Goal: Task Accomplishment & Management: Manage account settings

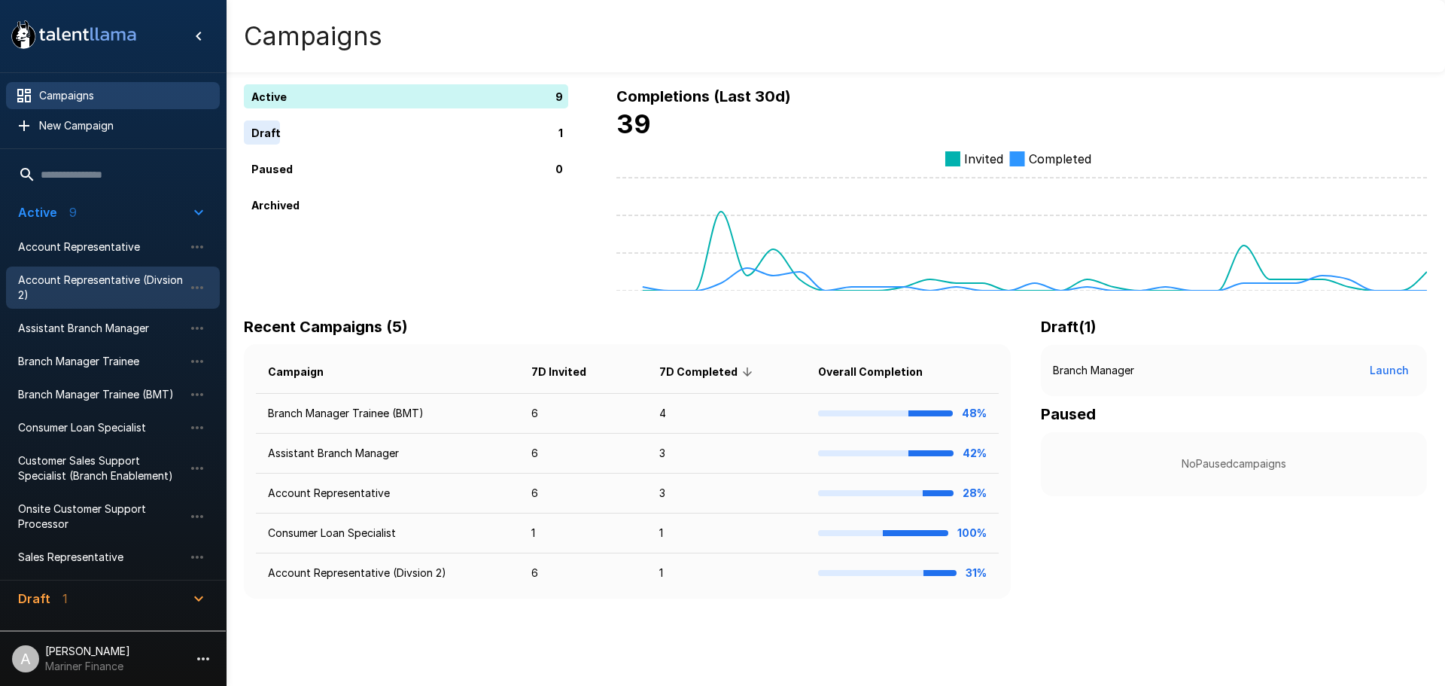
click at [102, 276] on span "Account Representative (Divsion 2)" at bounding box center [101, 287] width 166 height 30
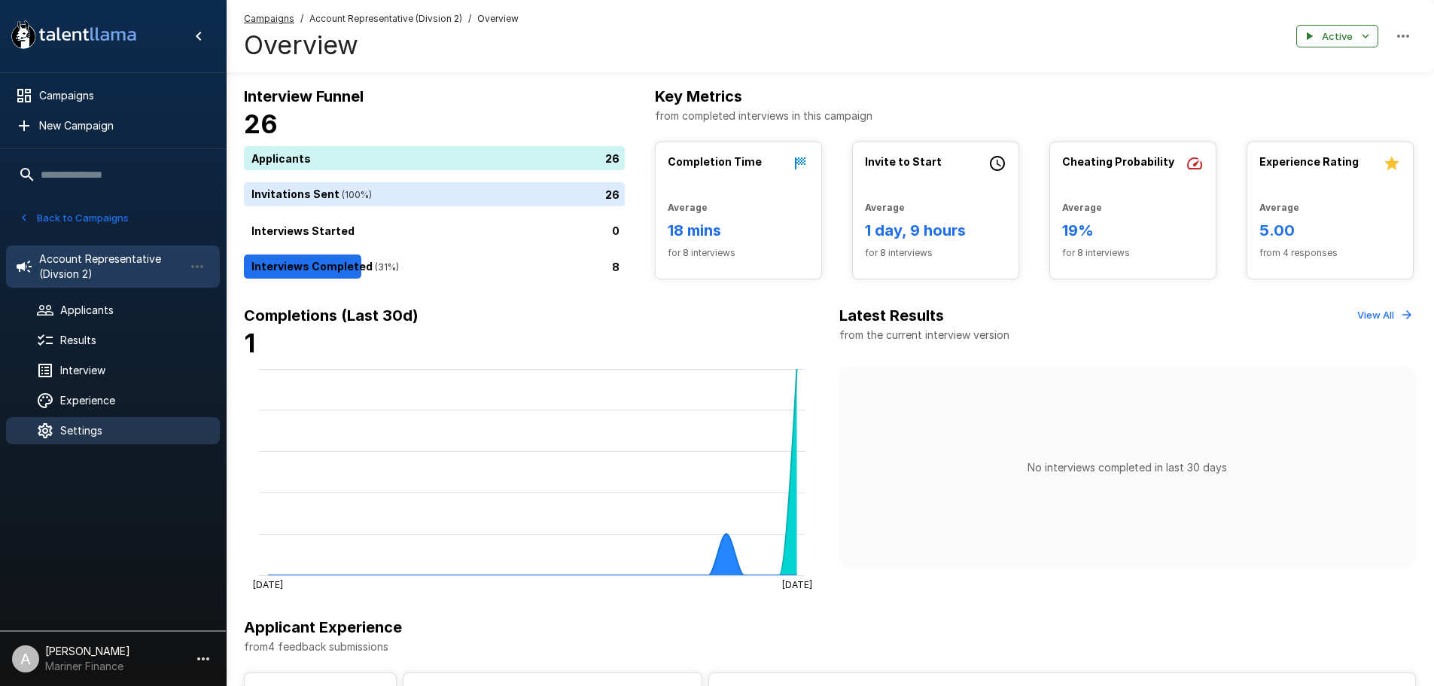
click at [100, 427] on span "Settings" at bounding box center [134, 430] width 148 height 15
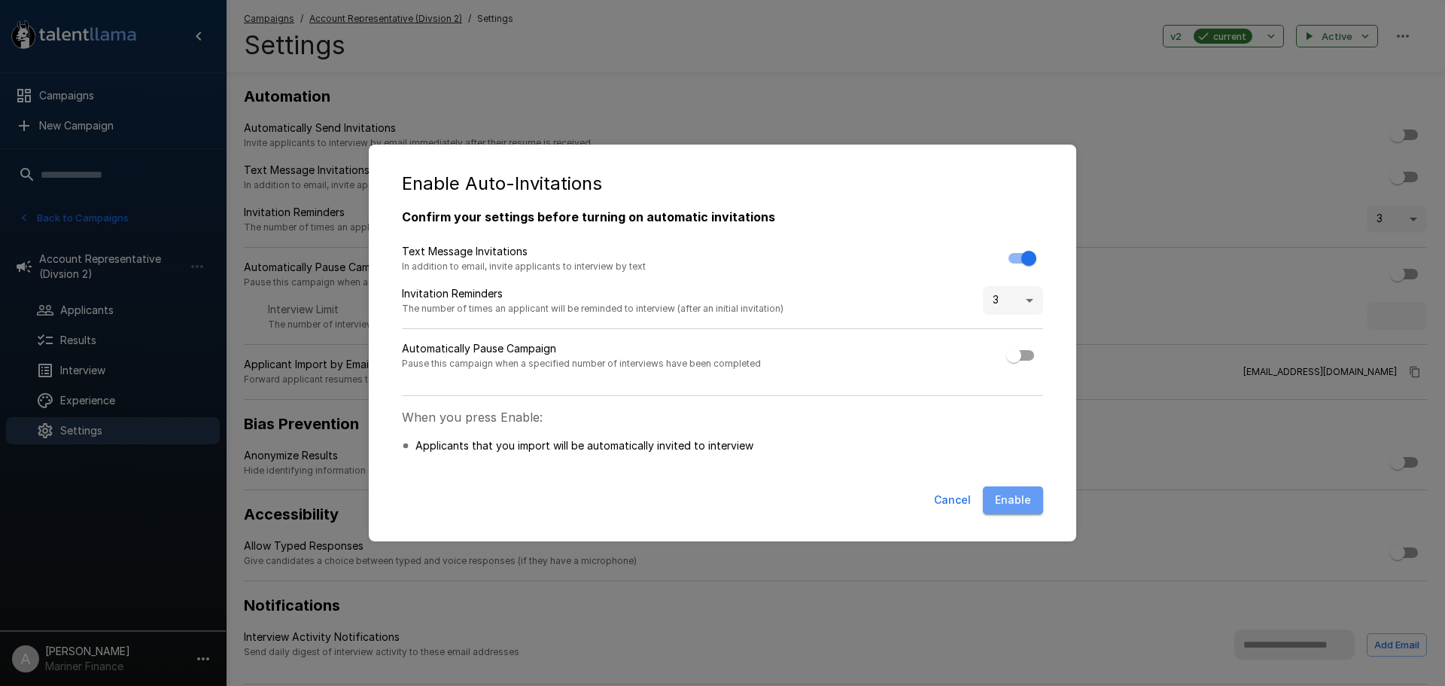
click at [1030, 502] on button "Enable" at bounding box center [1013, 500] width 60 height 28
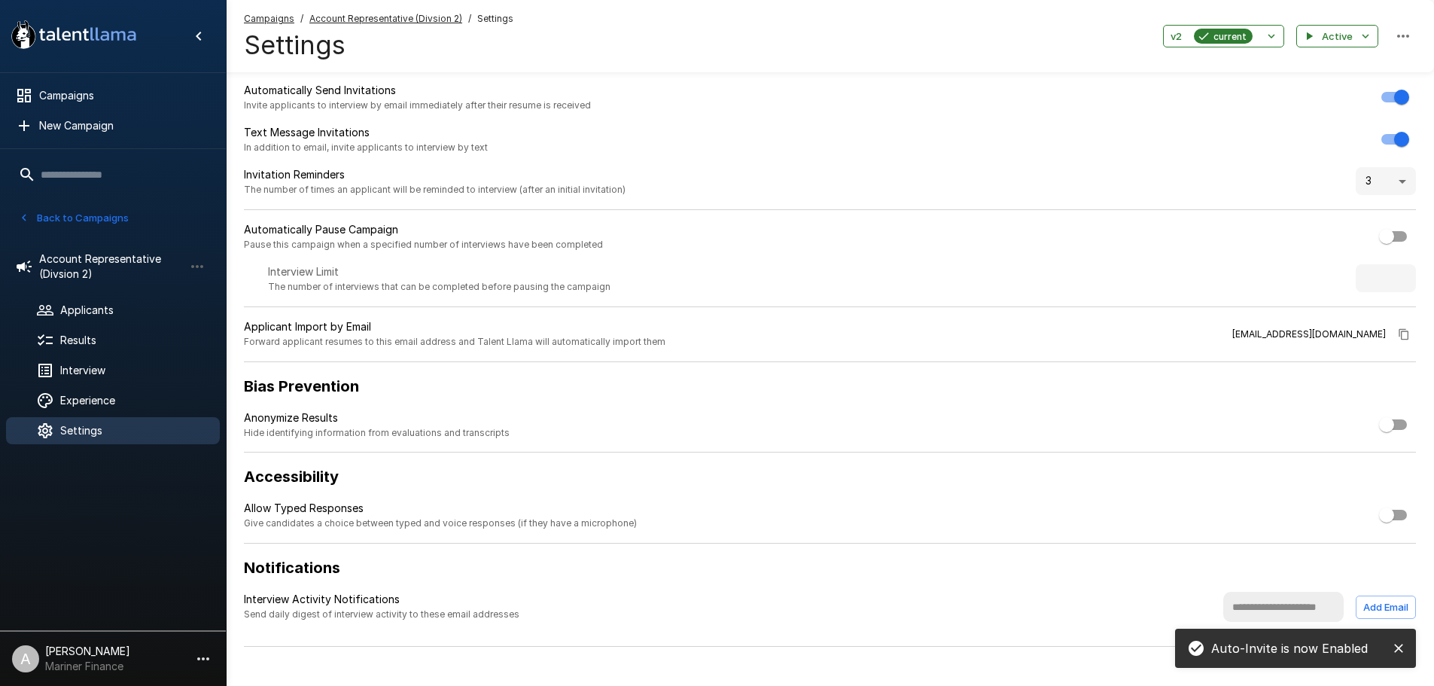
scroll to position [59, 0]
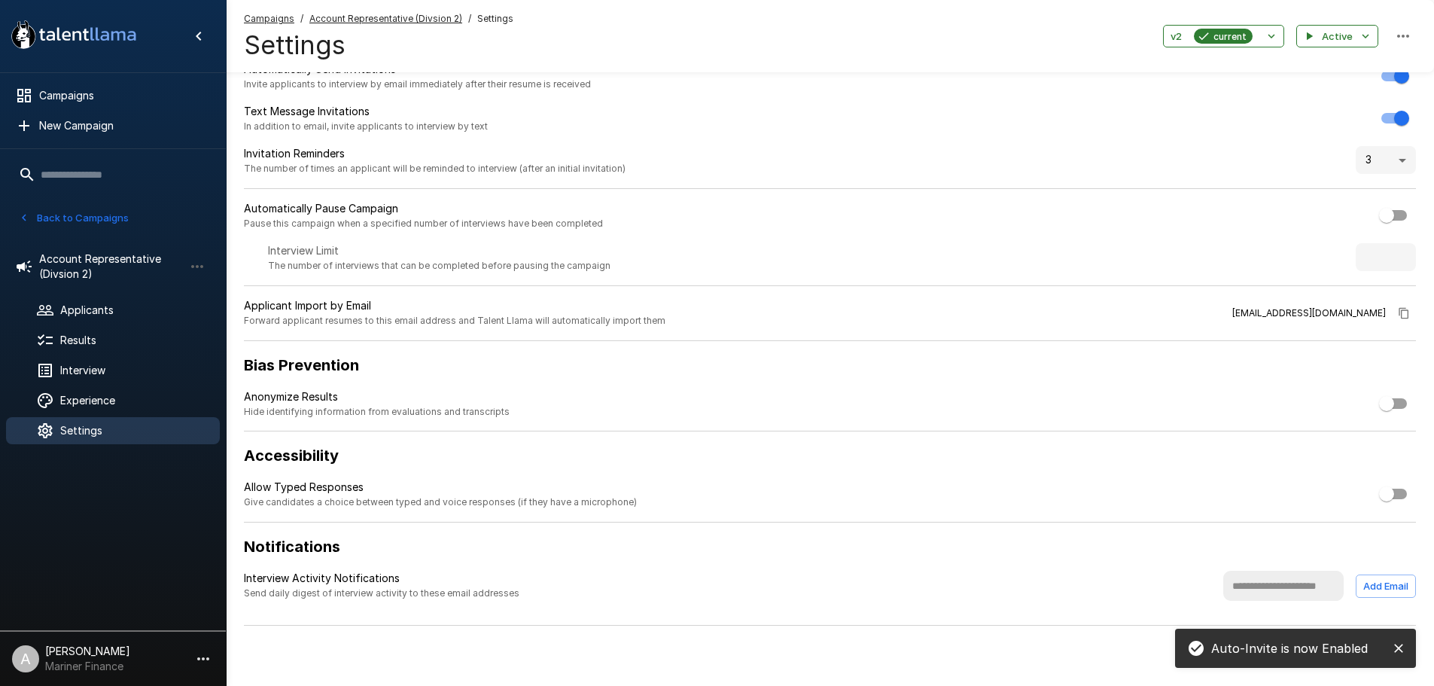
click at [1225, 589] on input "text" at bounding box center [1283, 586] width 120 height 30
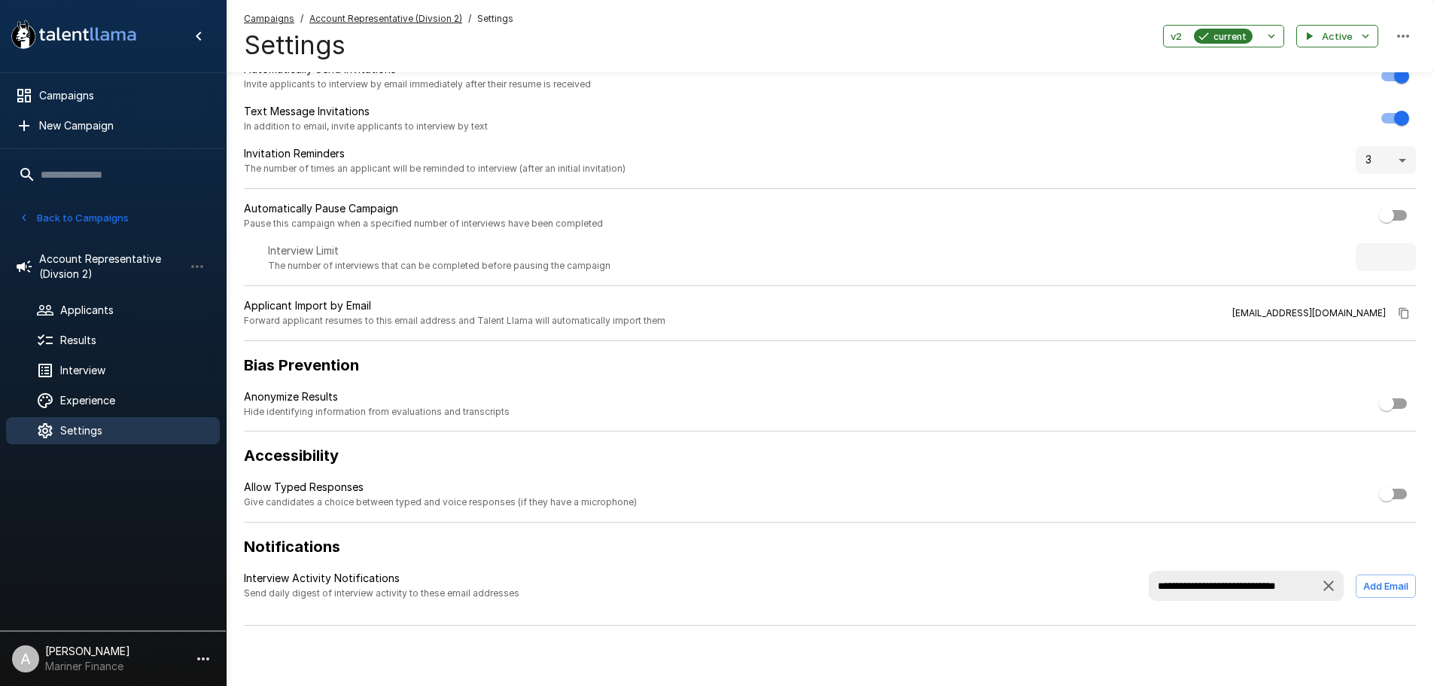
scroll to position [0, 25]
type input "**********"
click at [1390, 583] on button "Add Email" at bounding box center [1386, 585] width 60 height 23
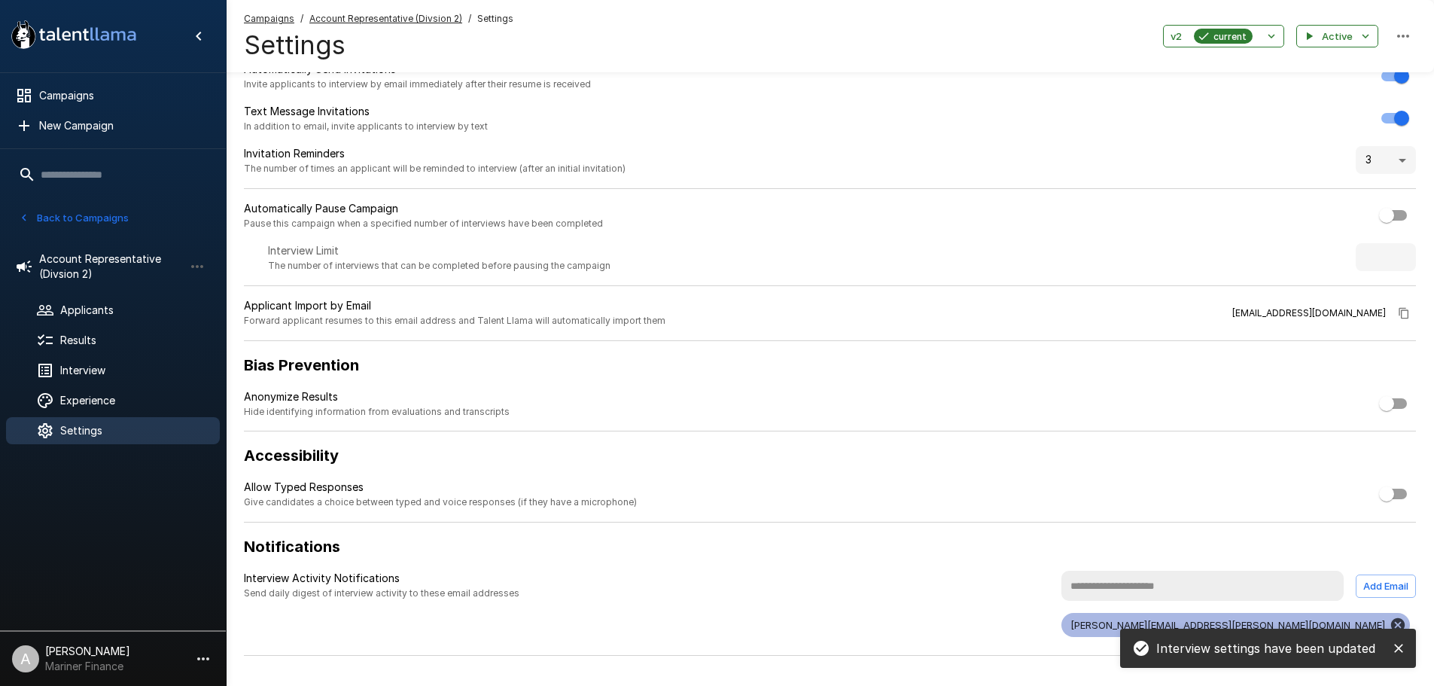
scroll to position [0, 0]
click at [38, 224] on button "Back to Campaigns" at bounding box center [73, 217] width 117 height 23
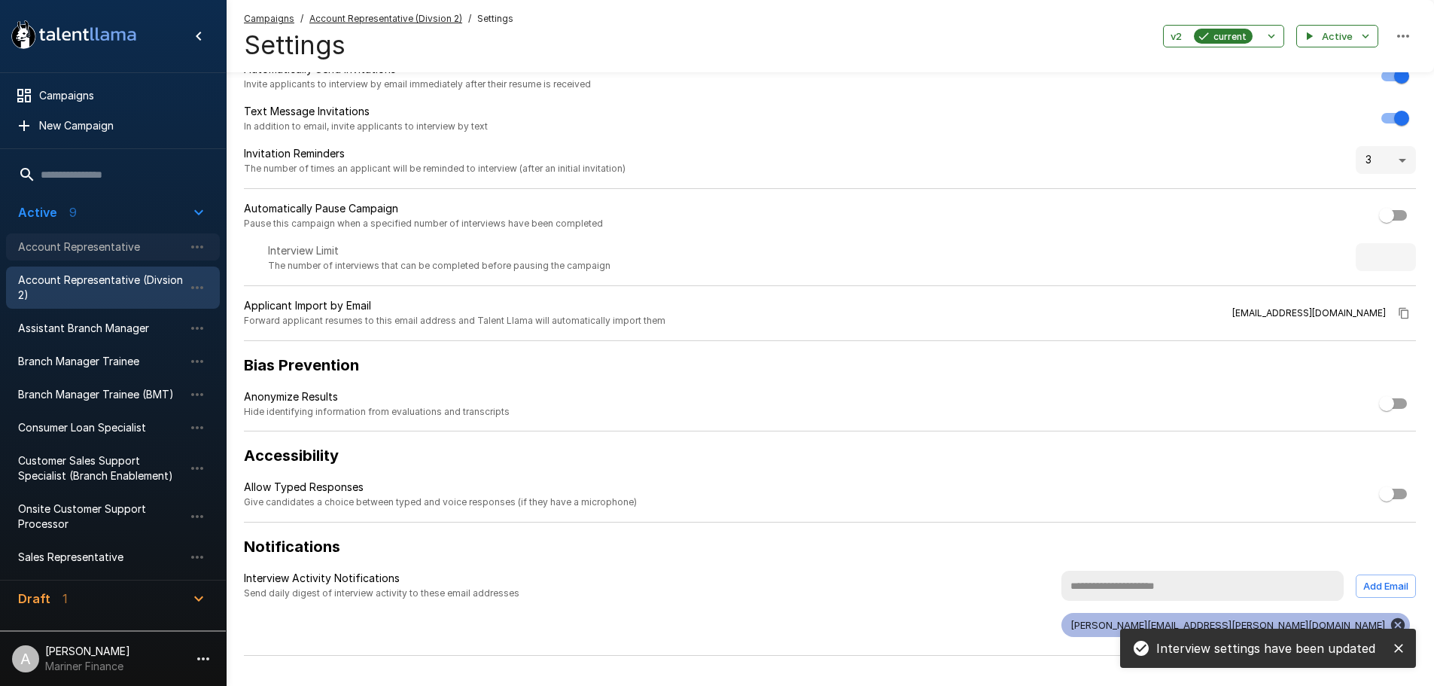
click at [60, 242] on span "Account Representative" at bounding box center [101, 246] width 166 height 15
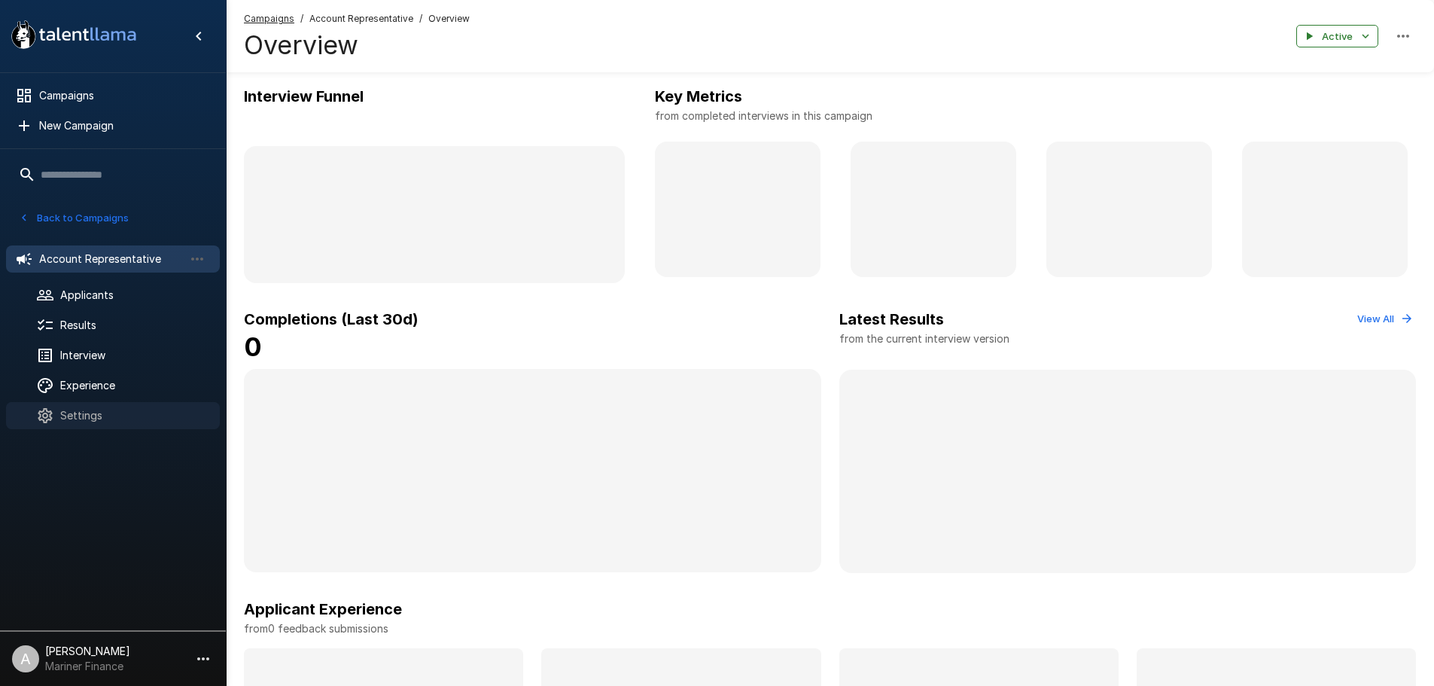
click at [196, 412] on span "Settings" at bounding box center [134, 415] width 148 height 15
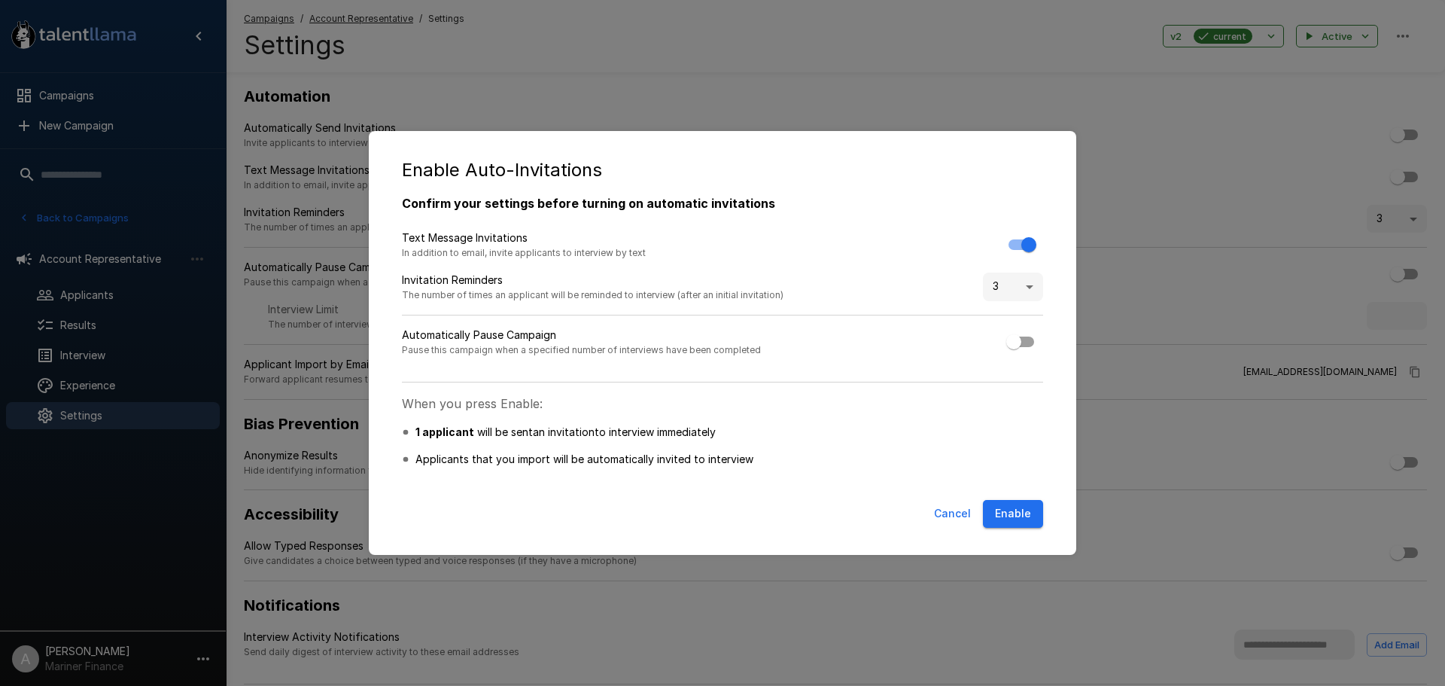
click at [1015, 489] on div "Confirm your settings before turning on automatic invitations Text Message Invi…" at bounding box center [722, 344] width 677 height 300
drag, startPoint x: 1018, startPoint y: 504, endPoint x: 867, endPoint y: 392, distance: 187.3
click at [1018, 504] on button "Enable" at bounding box center [1013, 514] width 60 height 28
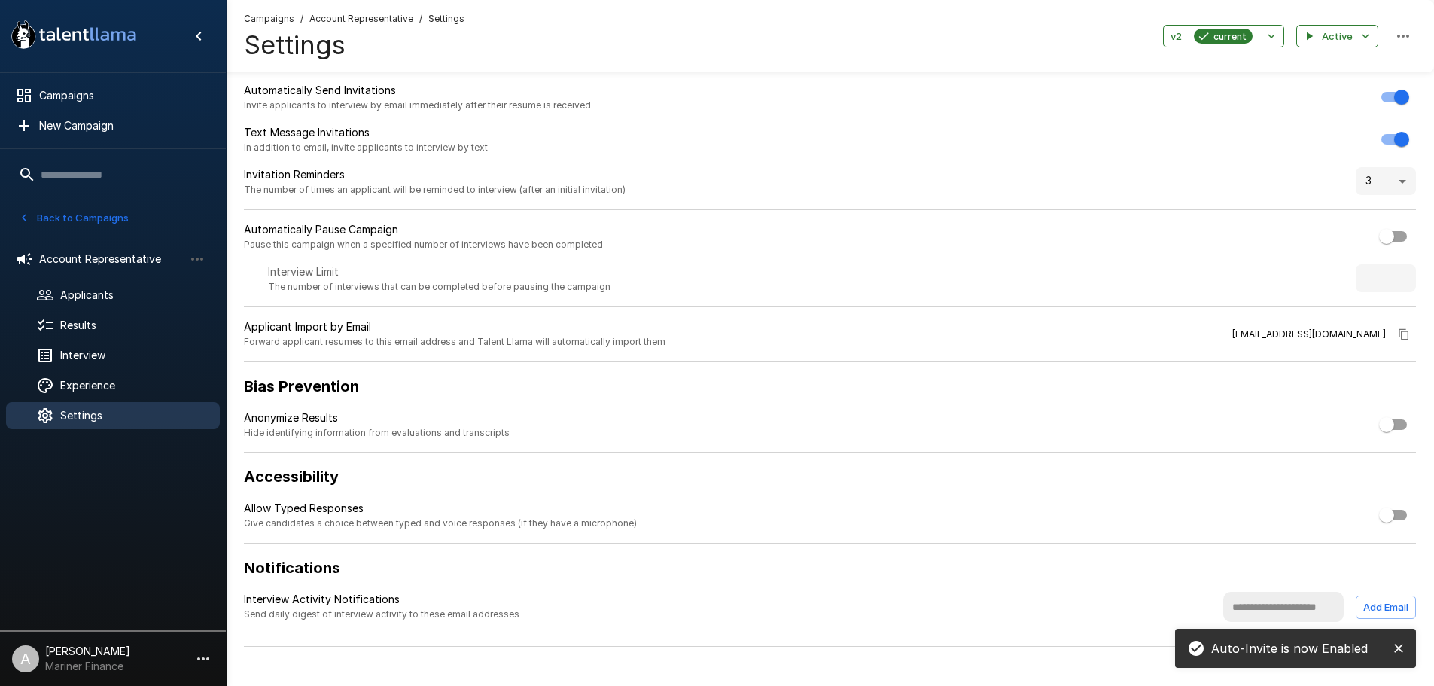
scroll to position [59, 0]
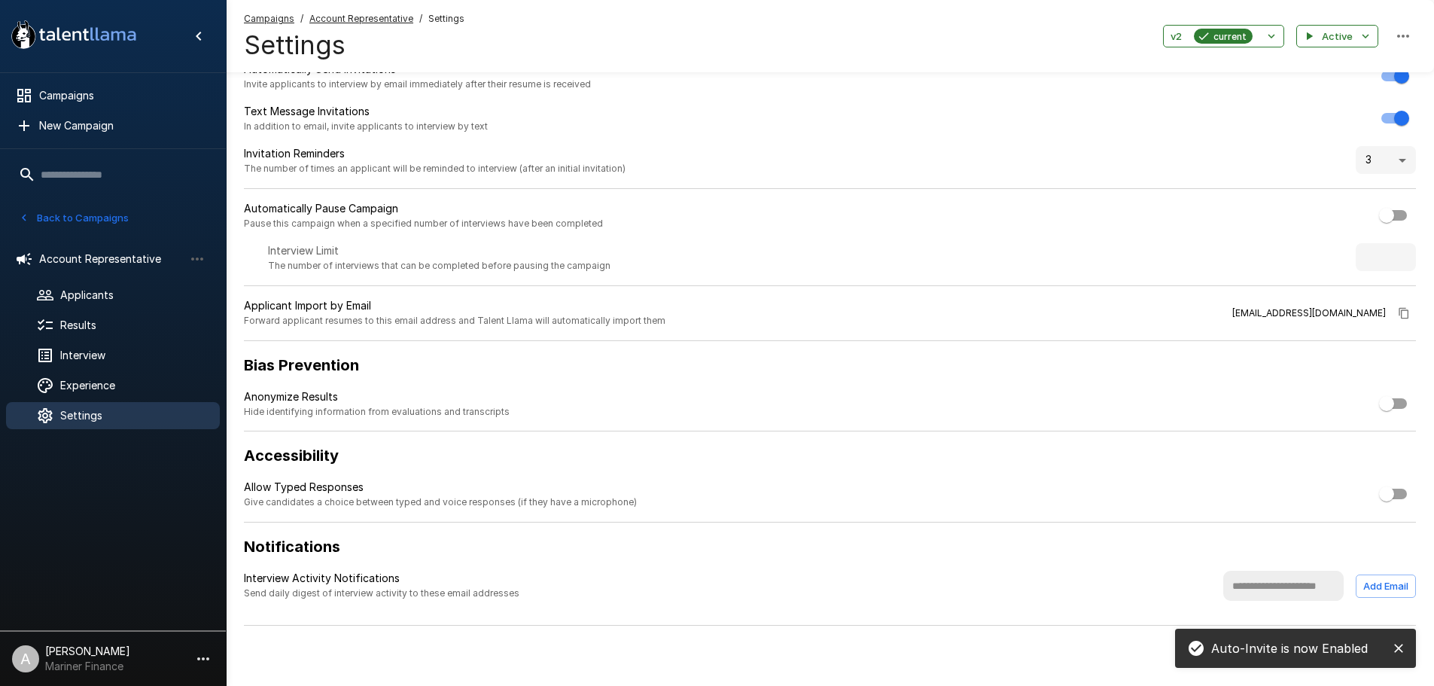
click at [1249, 591] on input "text" at bounding box center [1283, 586] width 120 height 30
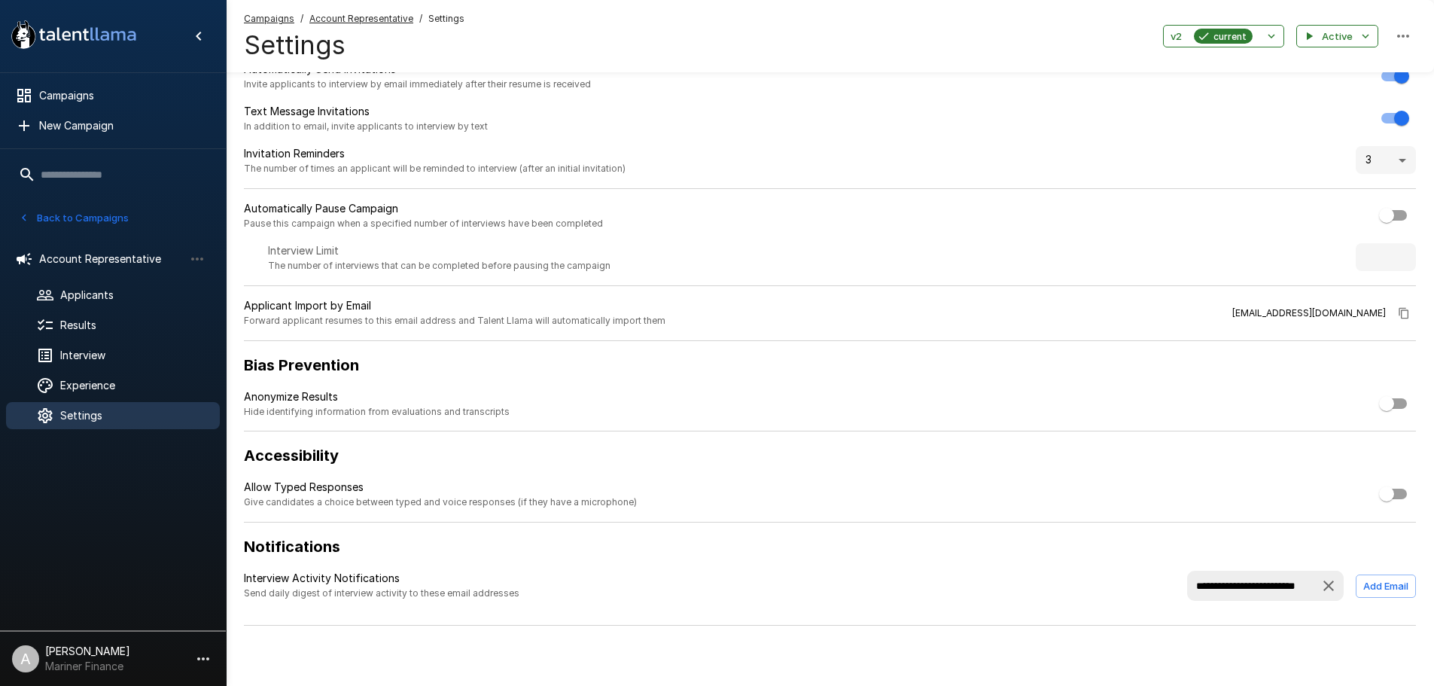
scroll to position [0, 3]
type input "**********"
click at [1394, 586] on button "Add Email" at bounding box center [1386, 585] width 60 height 23
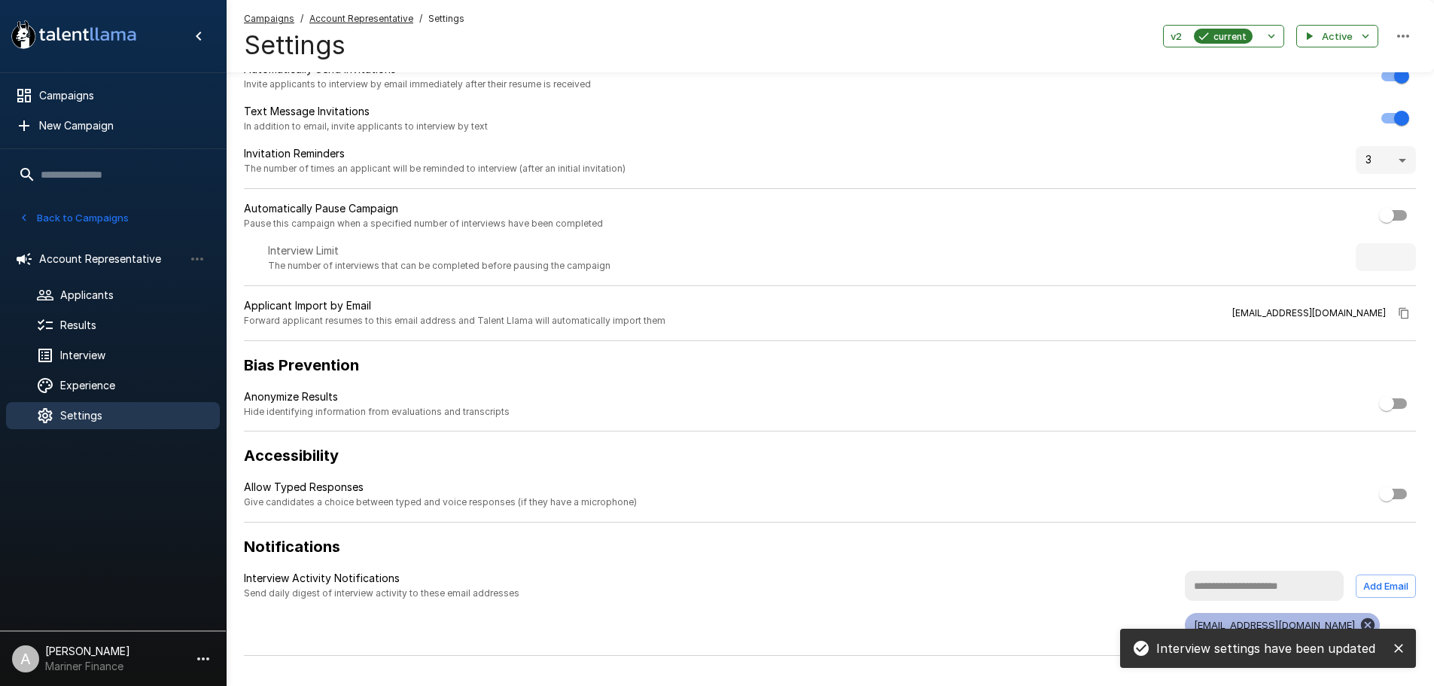
scroll to position [0, 0]
click at [96, 220] on button "Back to Campaigns" at bounding box center [73, 217] width 117 height 23
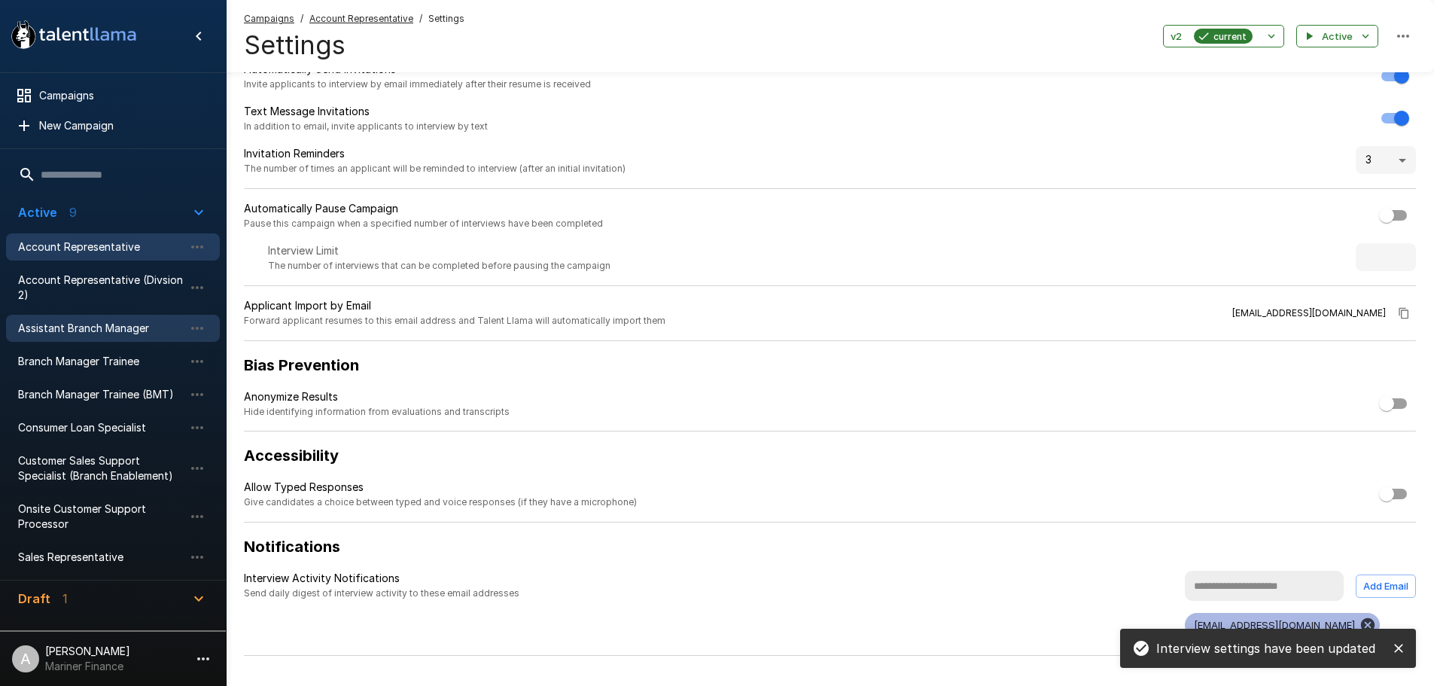
click at [81, 324] on span "Assistant Branch Manager" at bounding box center [101, 328] width 166 height 15
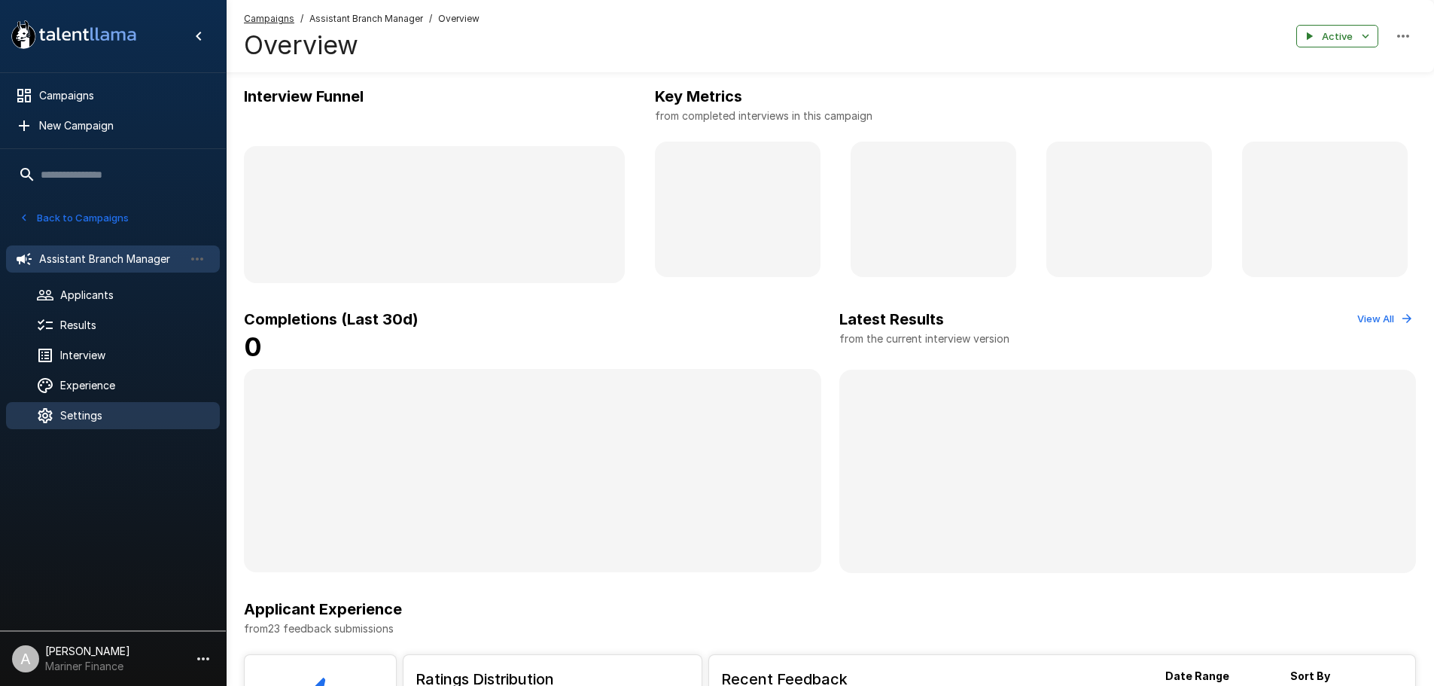
click at [90, 405] on div "Settings" at bounding box center [113, 415] width 214 height 27
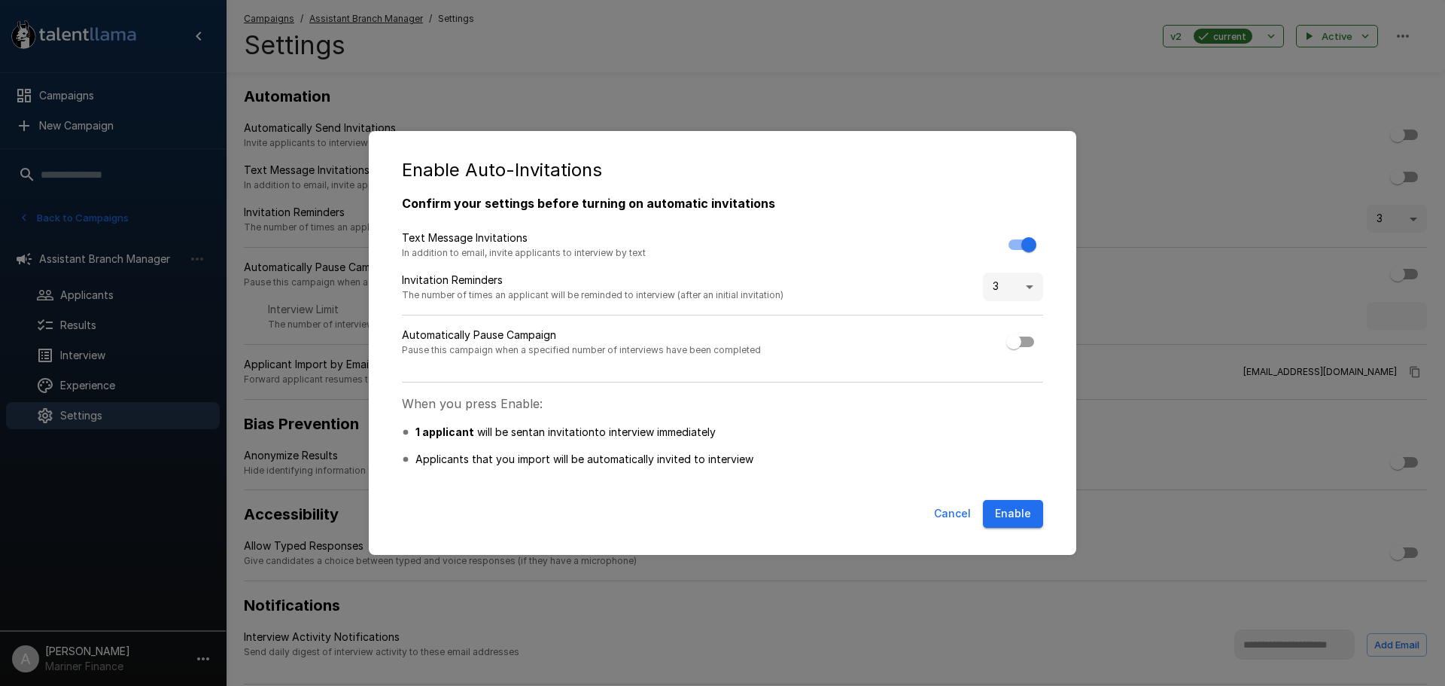
click at [1020, 505] on button "Enable" at bounding box center [1013, 514] width 60 height 28
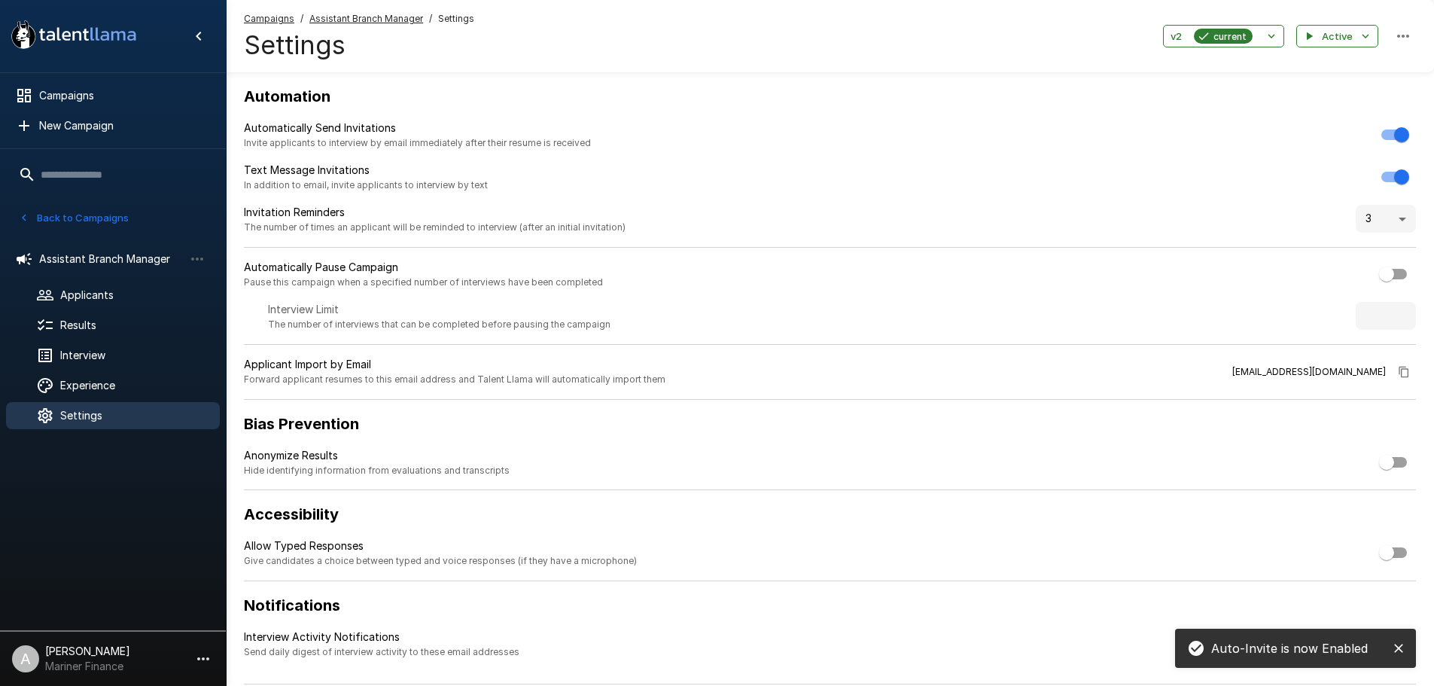
click at [91, 209] on button "Back to Campaigns" at bounding box center [73, 217] width 117 height 23
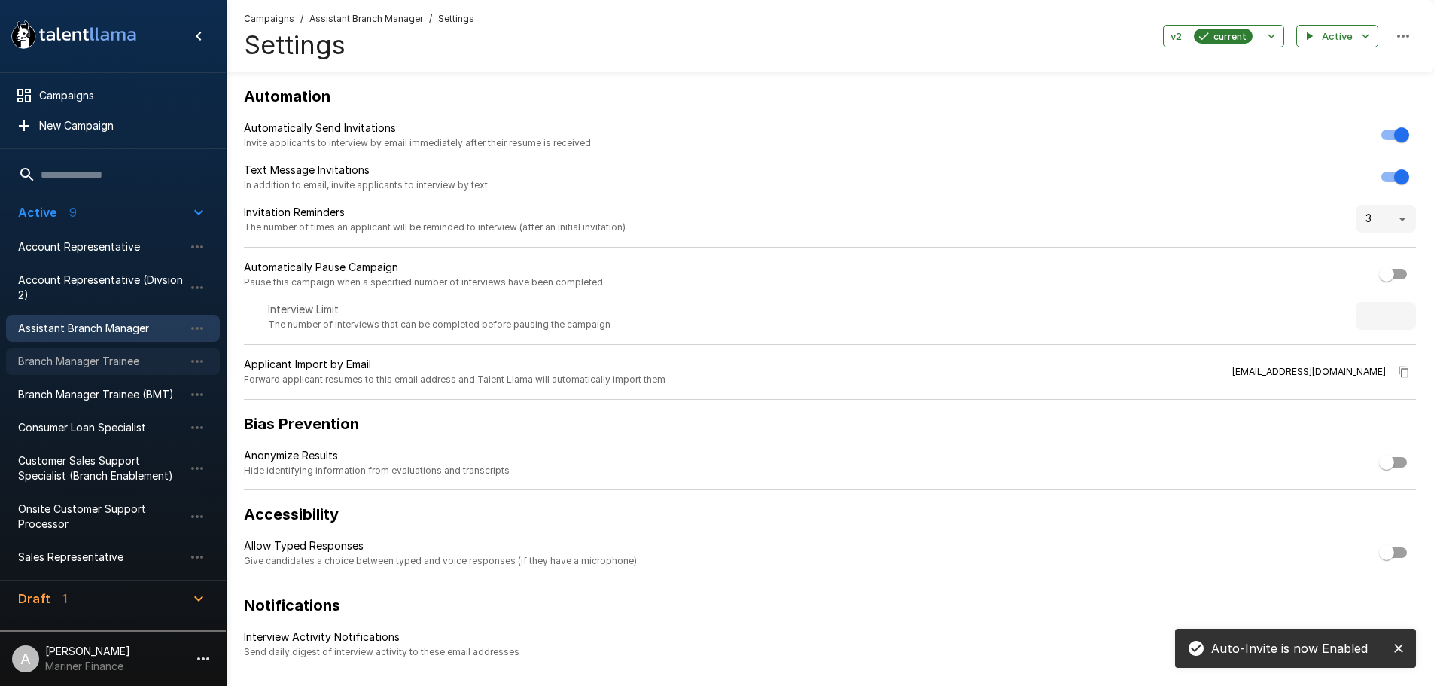
click at [92, 358] on span "Branch Manager Trainee" at bounding box center [101, 361] width 166 height 15
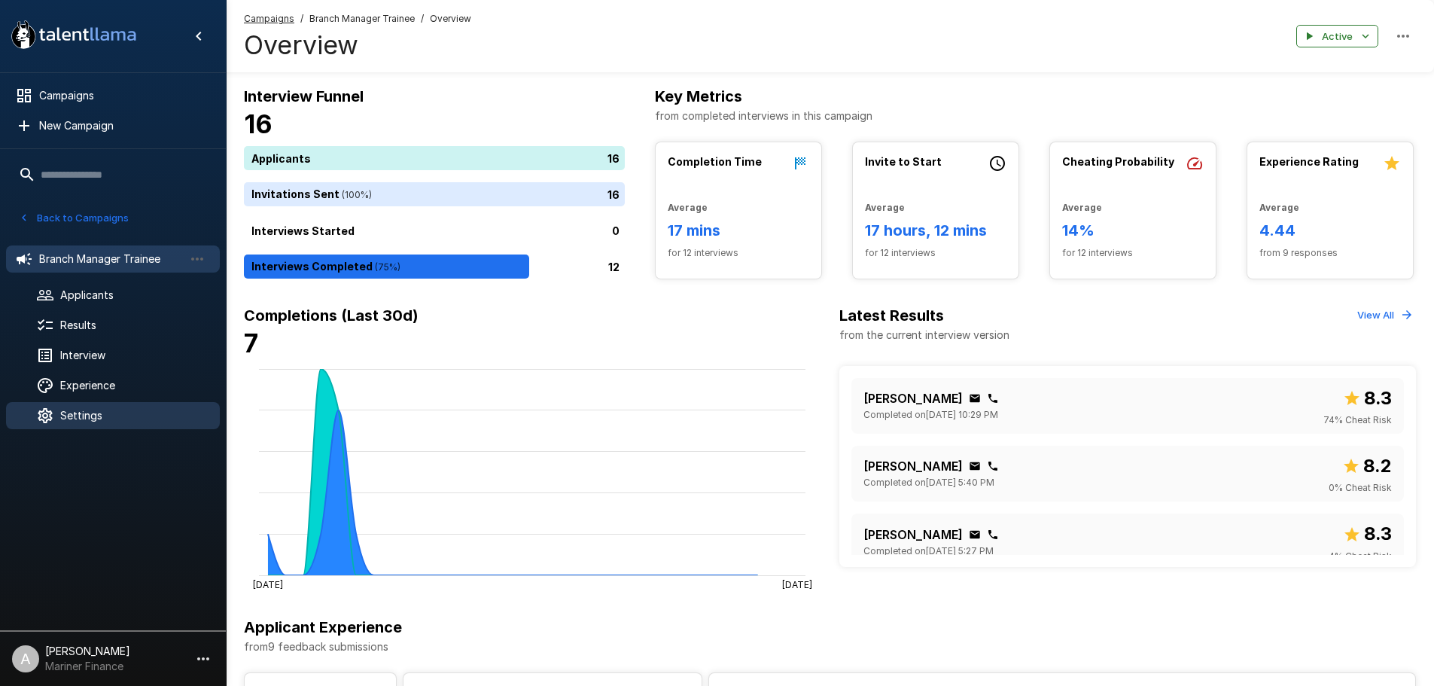
click at [89, 416] on span "Settings" at bounding box center [134, 415] width 148 height 15
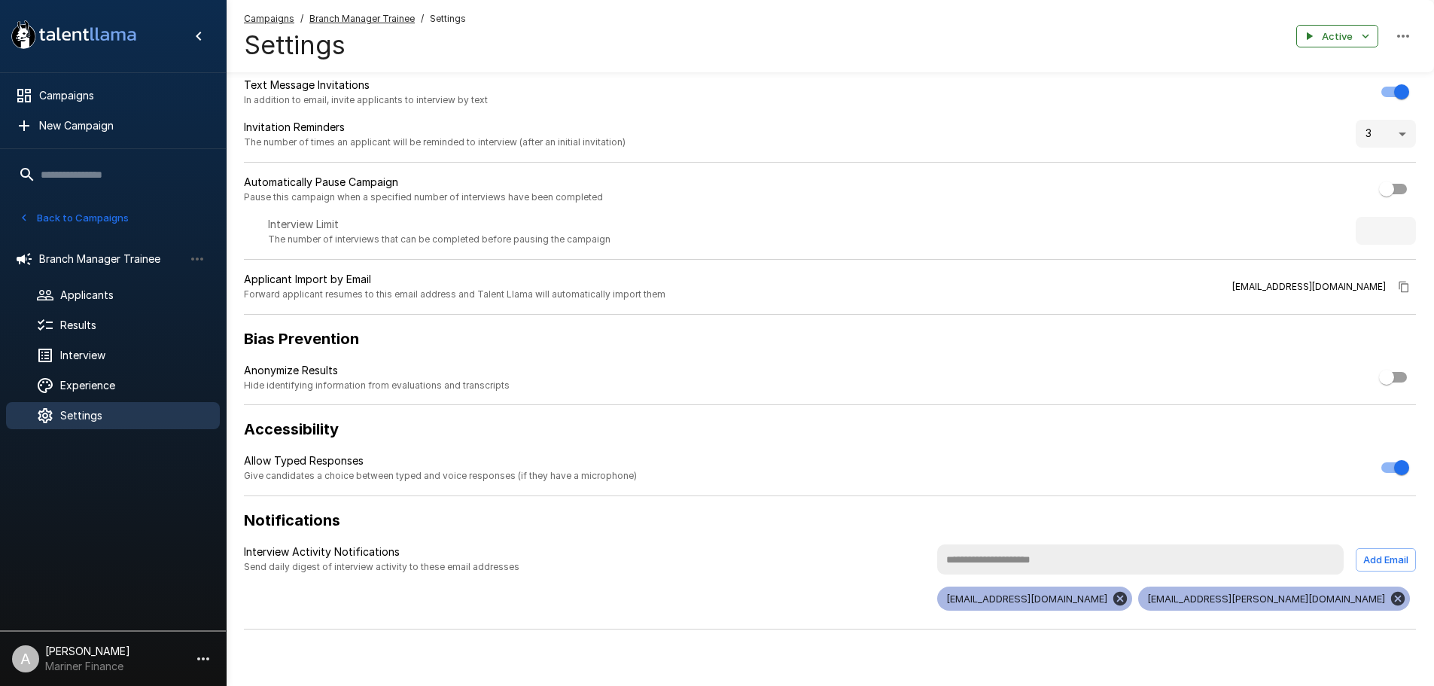
scroll to position [89, 0]
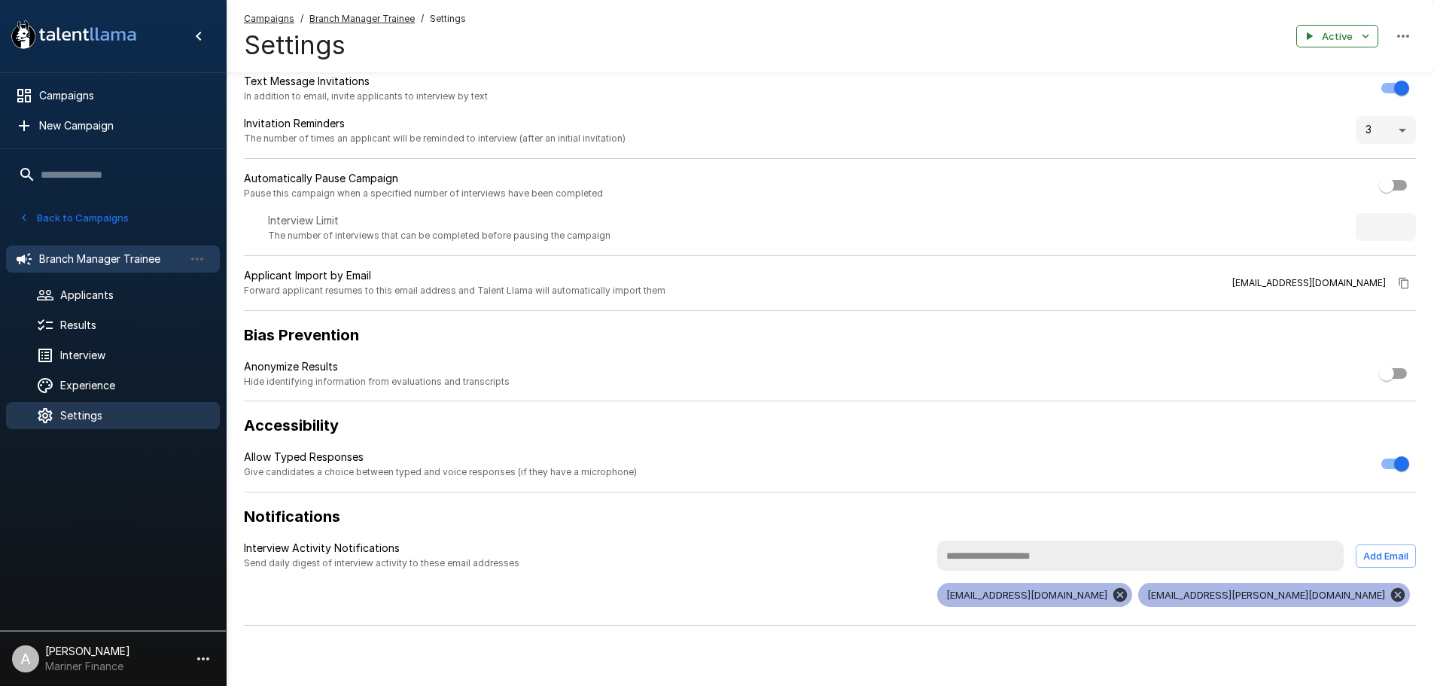
click at [134, 253] on span "Branch Manager Trainee" at bounding box center [111, 258] width 145 height 15
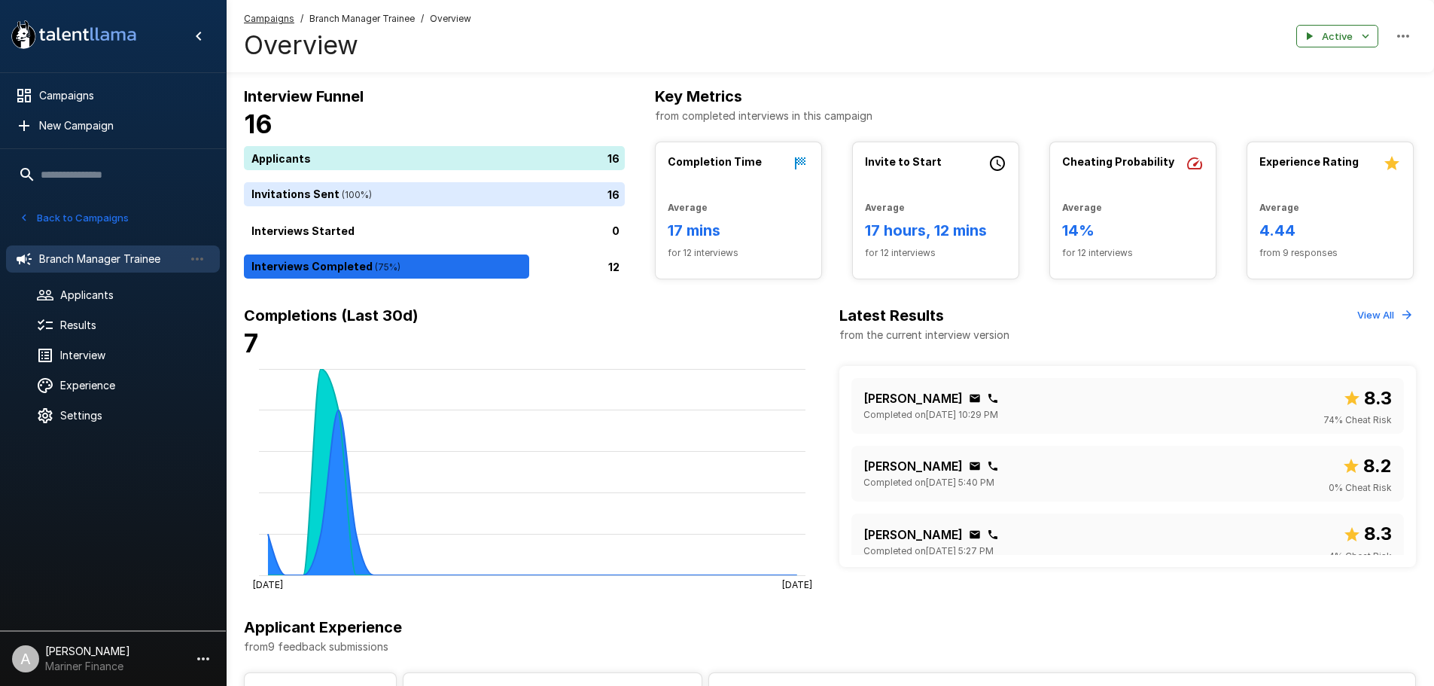
click at [105, 230] on div "Back to Campaigns" at bounding box center [114, 219] width 199 height 27
click at [102, 215] on button "Back to Campaigns" at bounding box center [73, 217] width 117 height 23
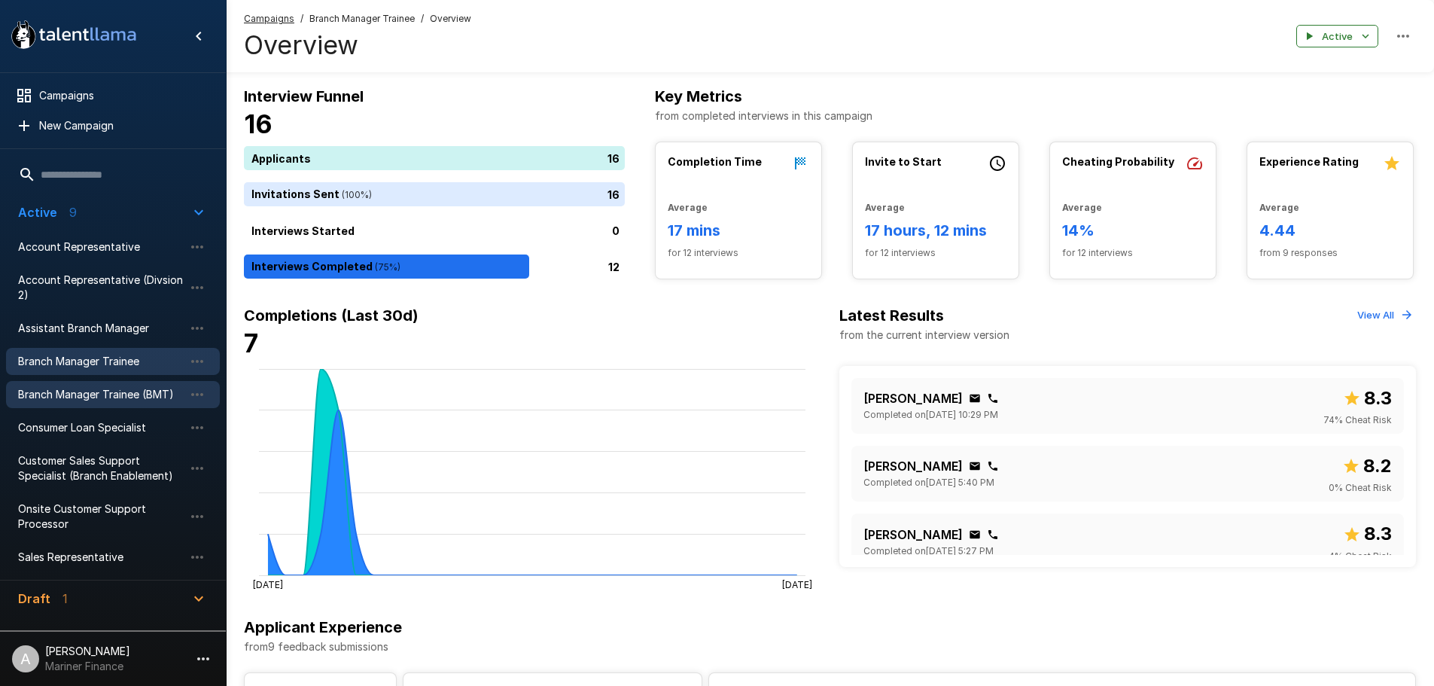
click at [154, 393] on span "Branch Manager Trainee (BMT)" at bounding box center [101, 394] width 166 height 15
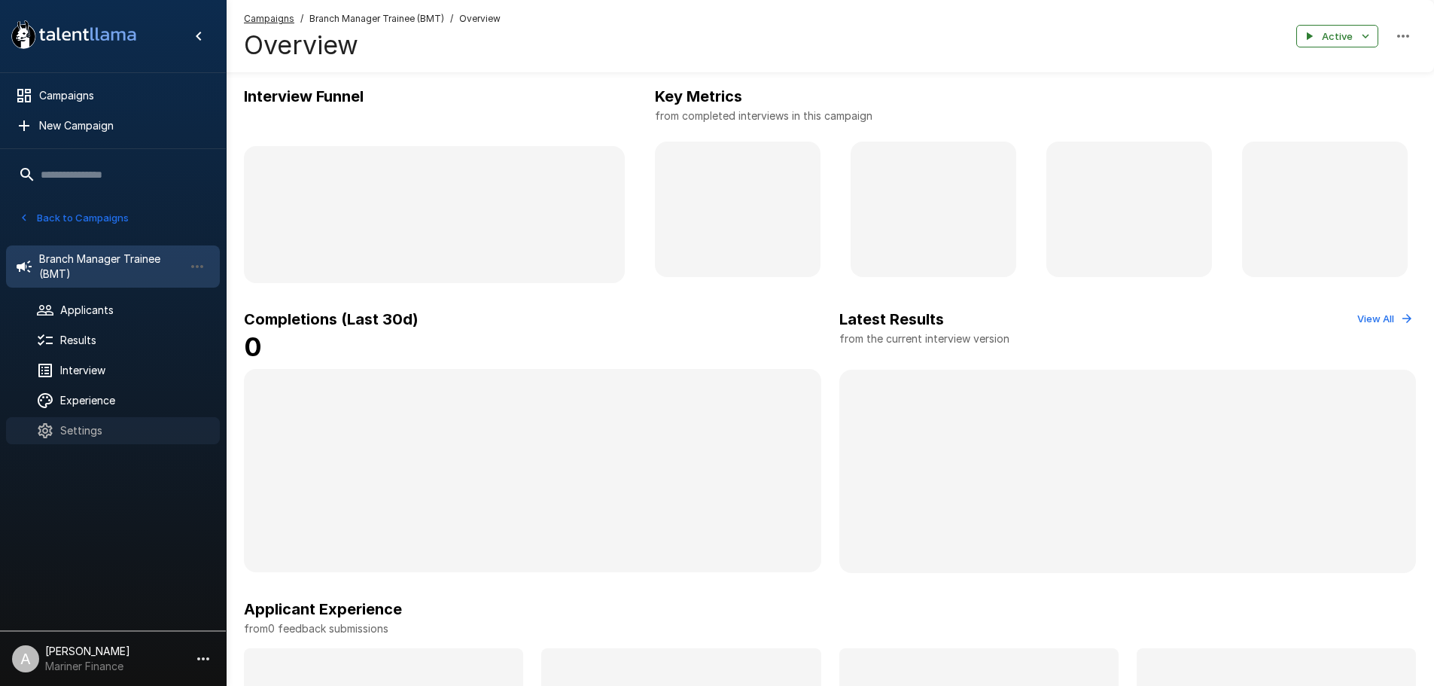
click at [130, 428] on span "Settings" at bounding box center [134, 430] width 148 height 15
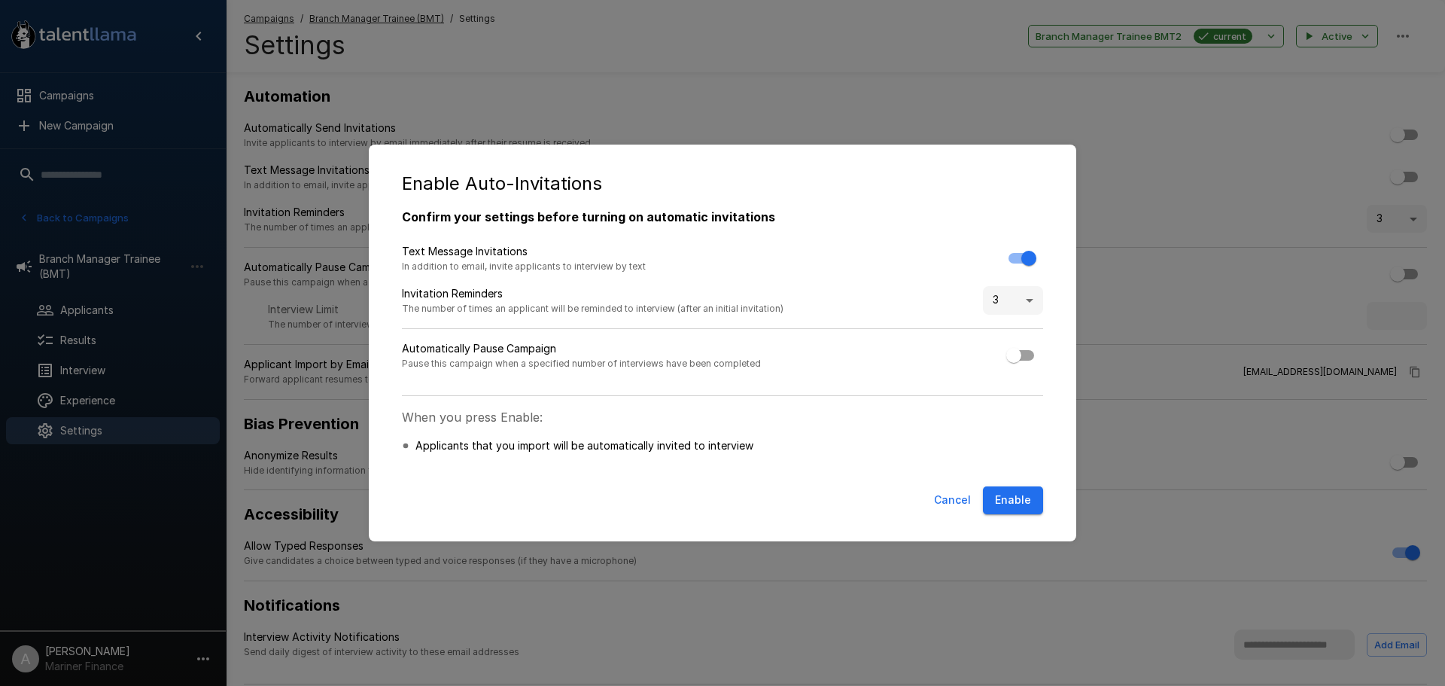
click at [1022, 496] on button "Enable" at bounding box center [1013, 500] width 60 height 28
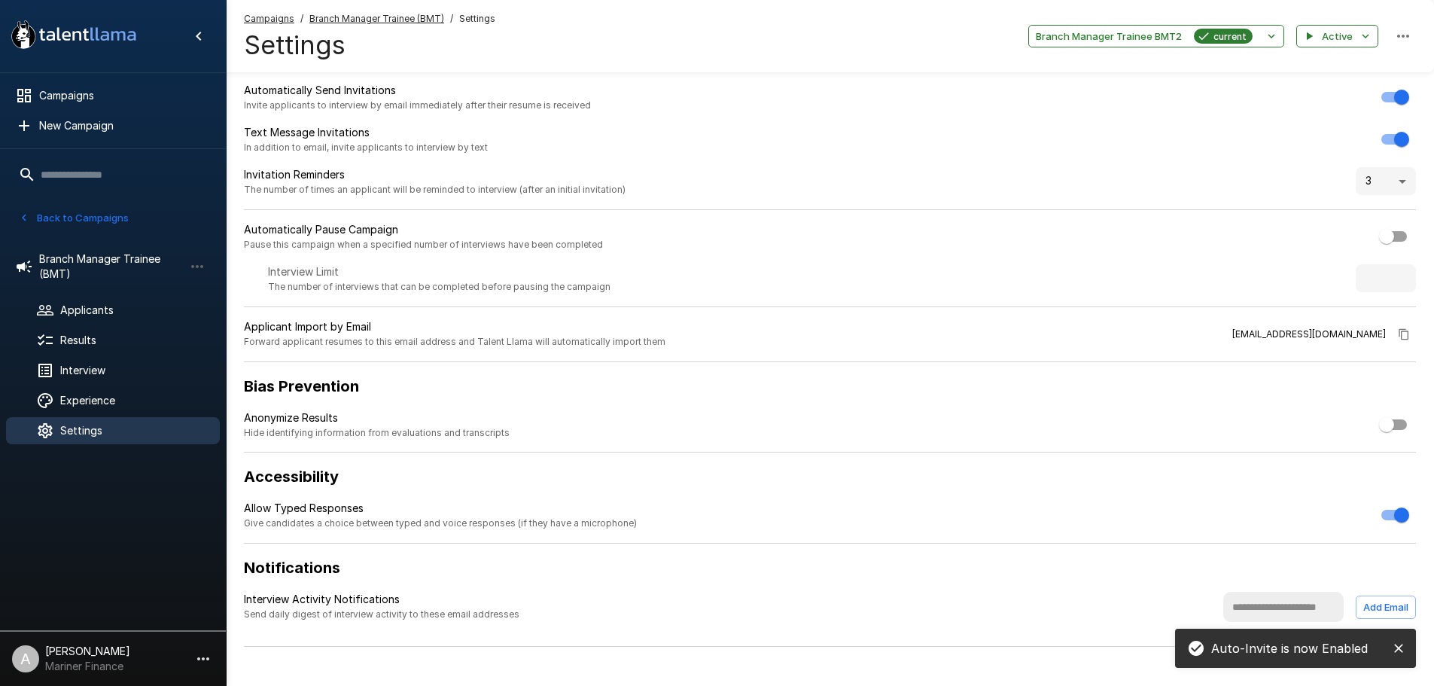
scroll to position [59, 0]
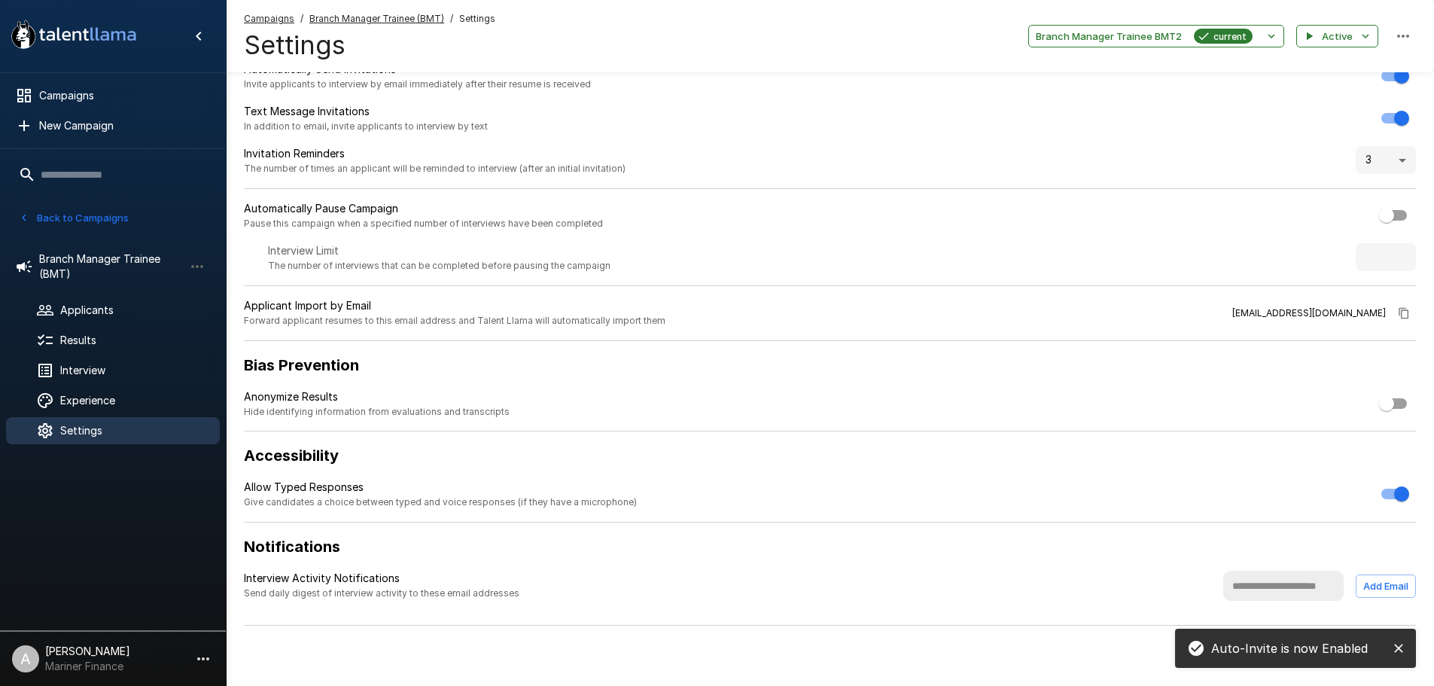
click at [1262, 579] on input "text" at bounding box center [1283, 586] width 120 height 30
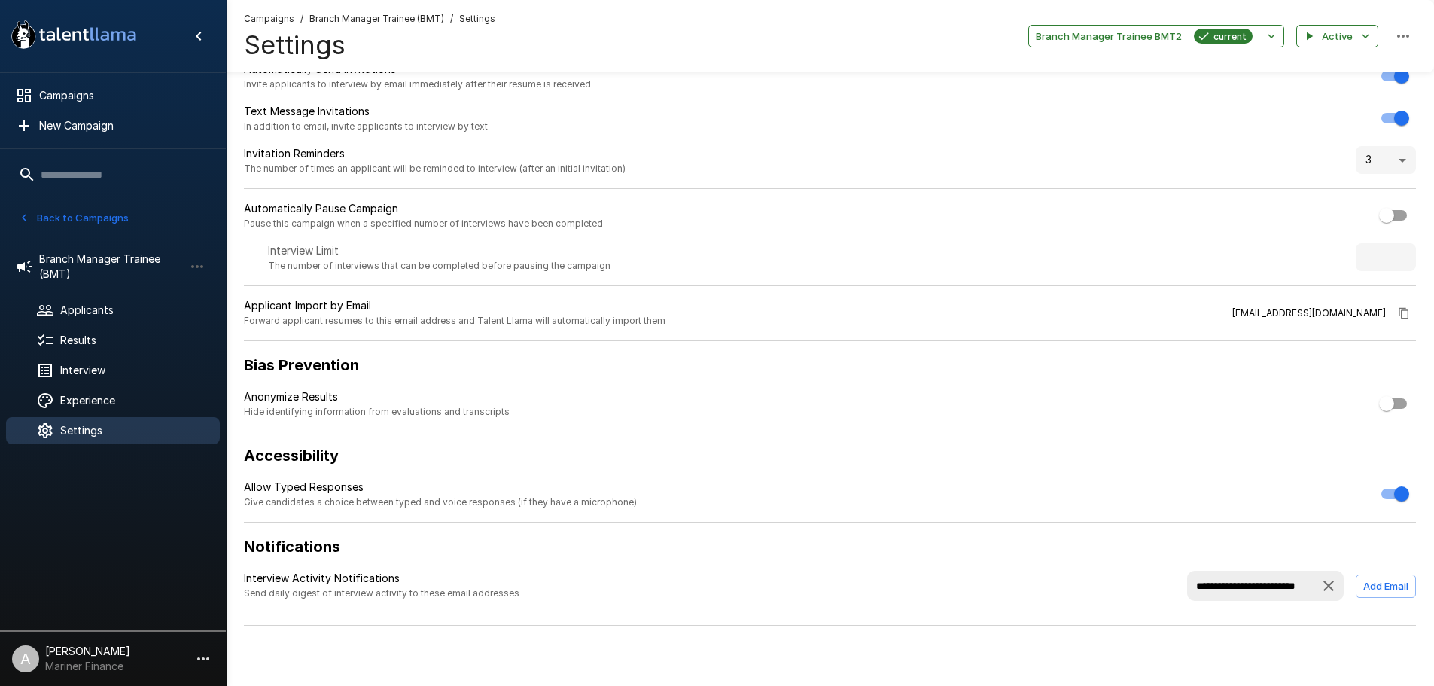
scroll to position [0, 3]
type input "**********"
click at [1385, 584] on button "Add Email" at bounding box center [1386, 585] width 60 height 23
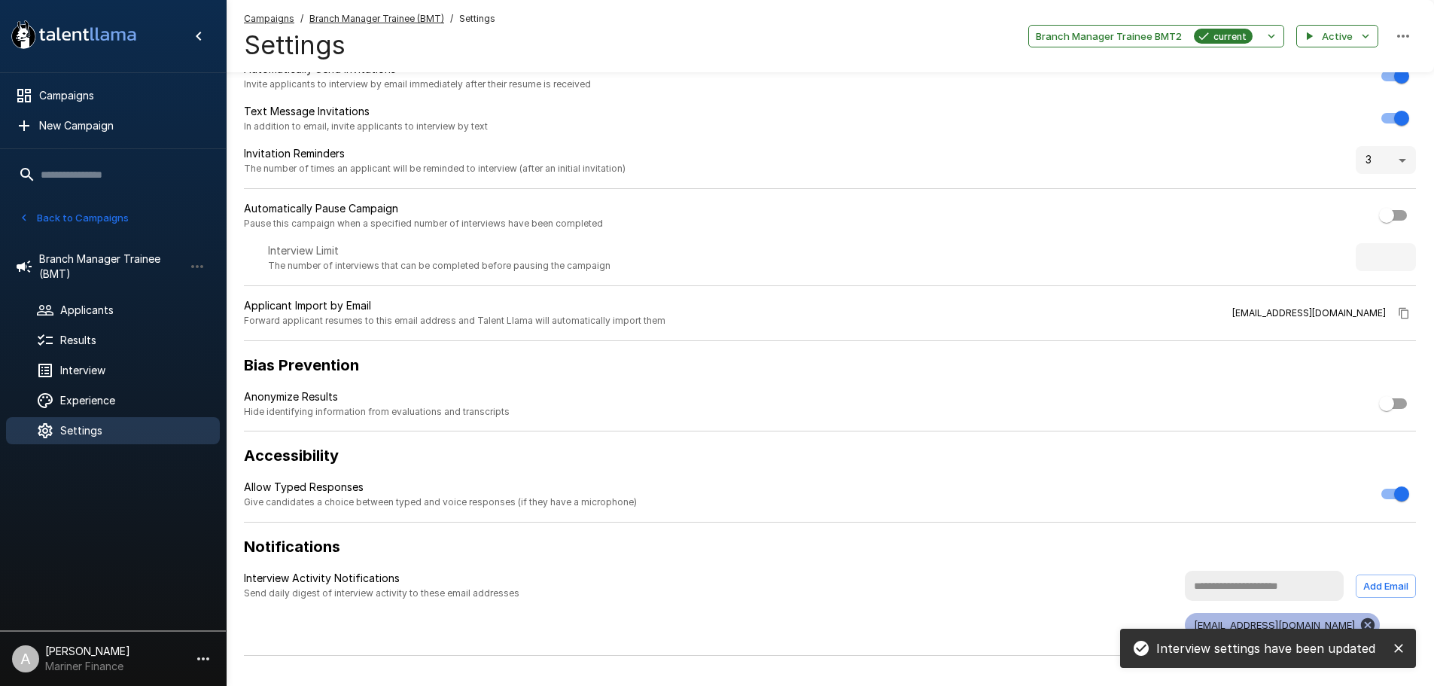
scroll to position [0, 0]
click at [81, 217] on button "Back to Campaigns" at bounding box center [73, 217] width 117 height 23
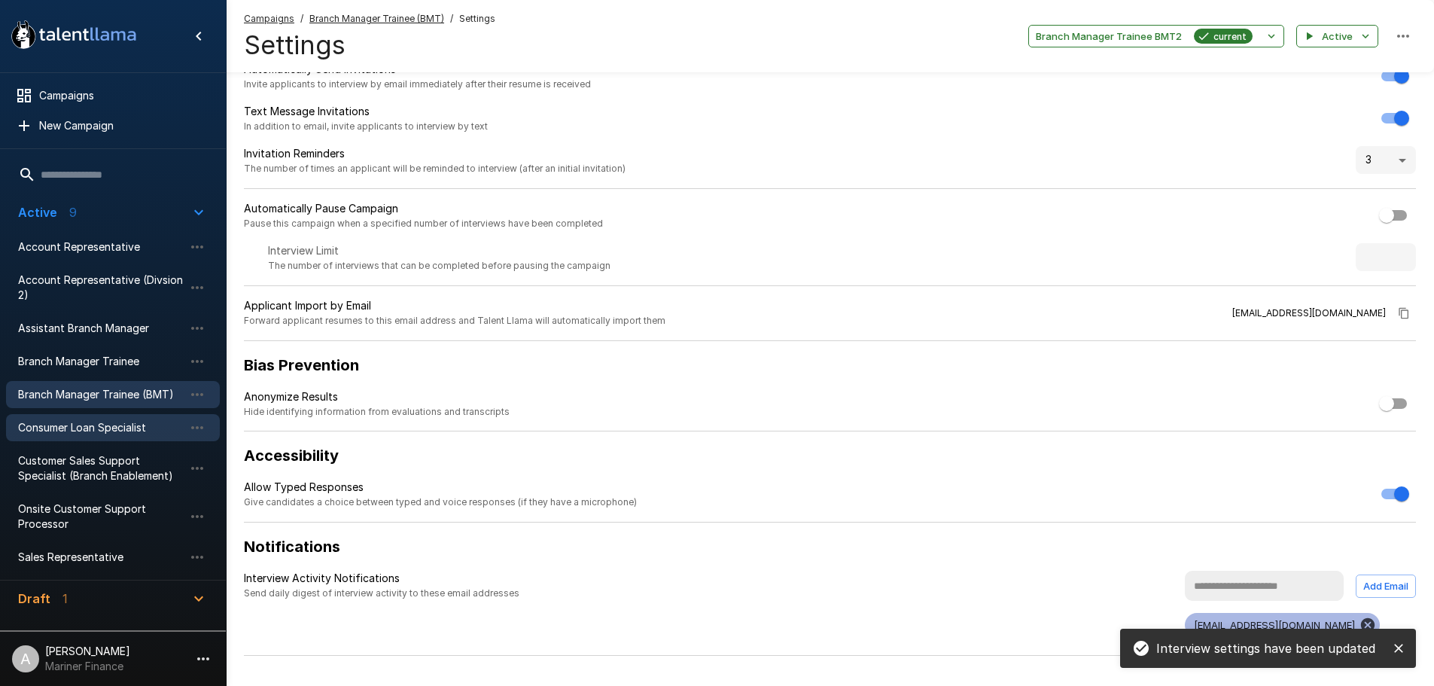
click at [49, 422] on span "Consumer Loan Specialist" at bounding box center [101, 427] width 166 height 15
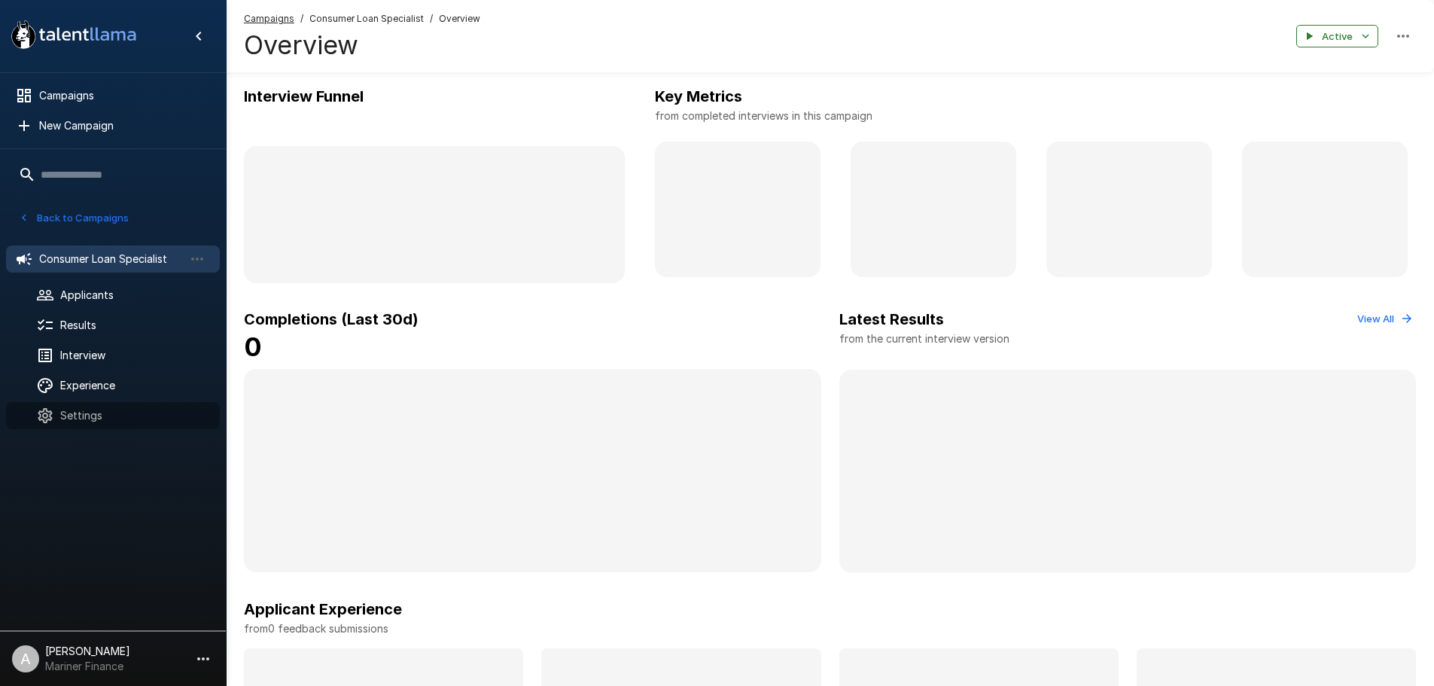
click at [49, 422] on icon at bounding box center [45, 415] width 18 height 18
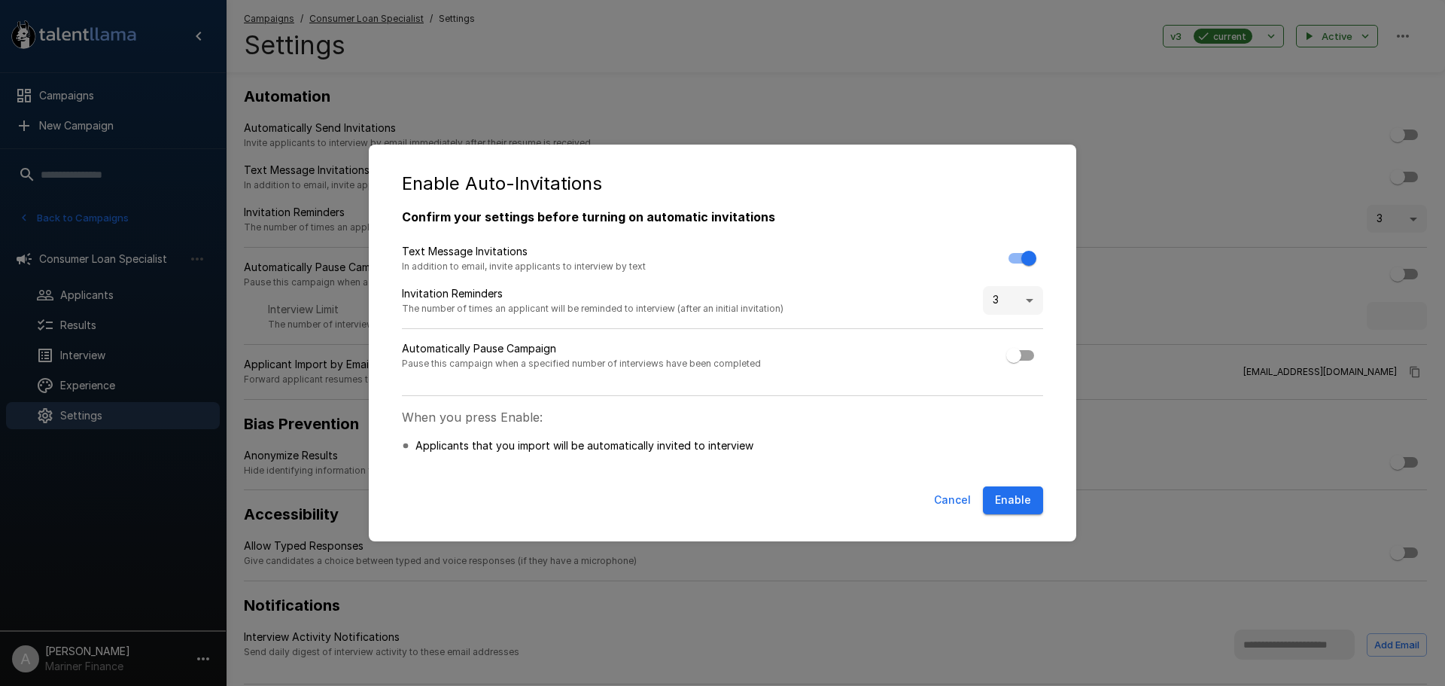
click at [1017, 501] on button "Enable" at bounding box center [1013, 500] width 60 height 28
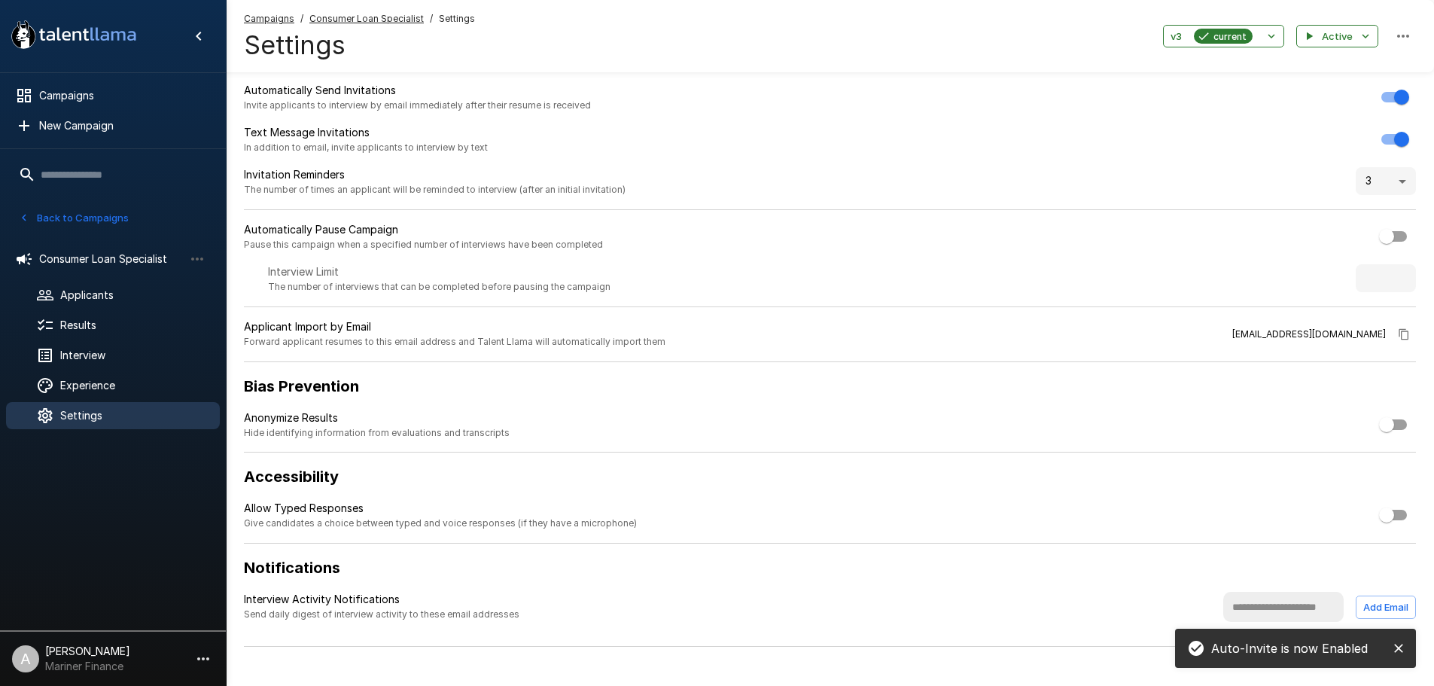
scroll to position [59, 0]
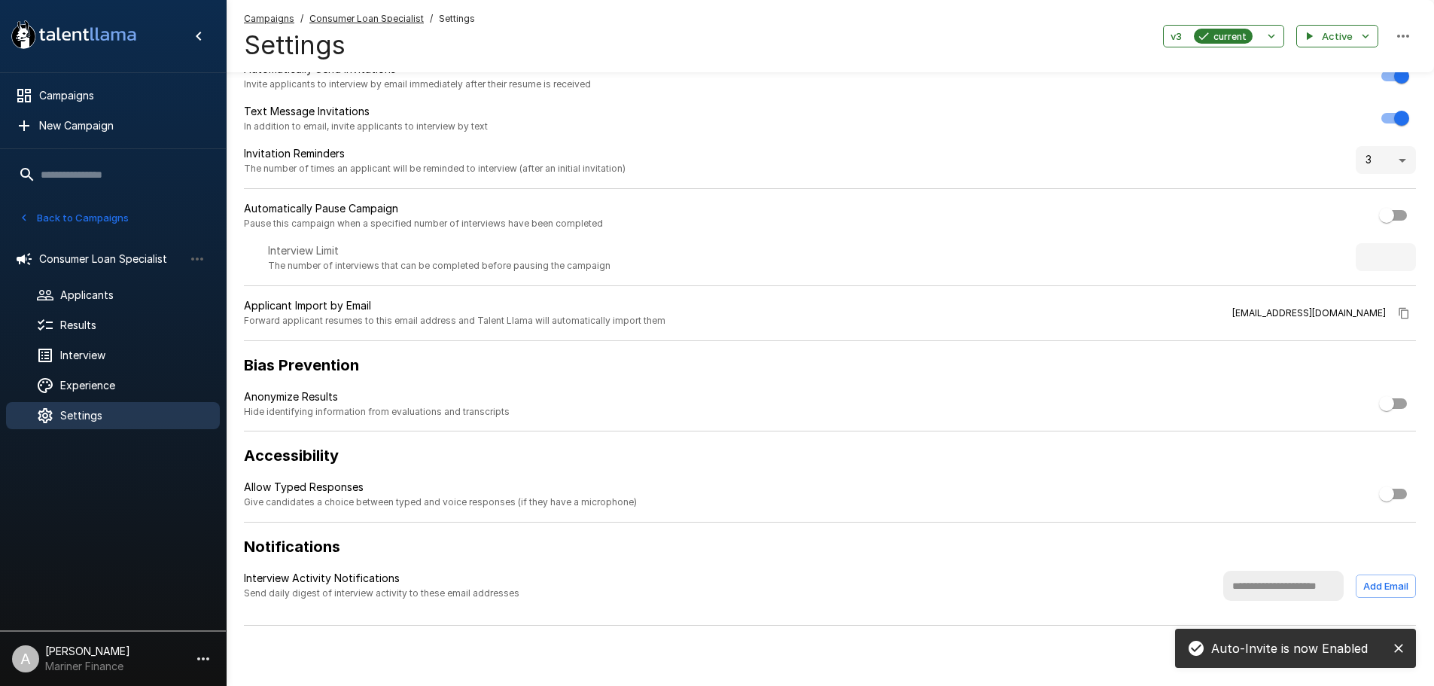
click at [1271, 579] on input "text" at bounding box center [1283, 586] width 120 height 30
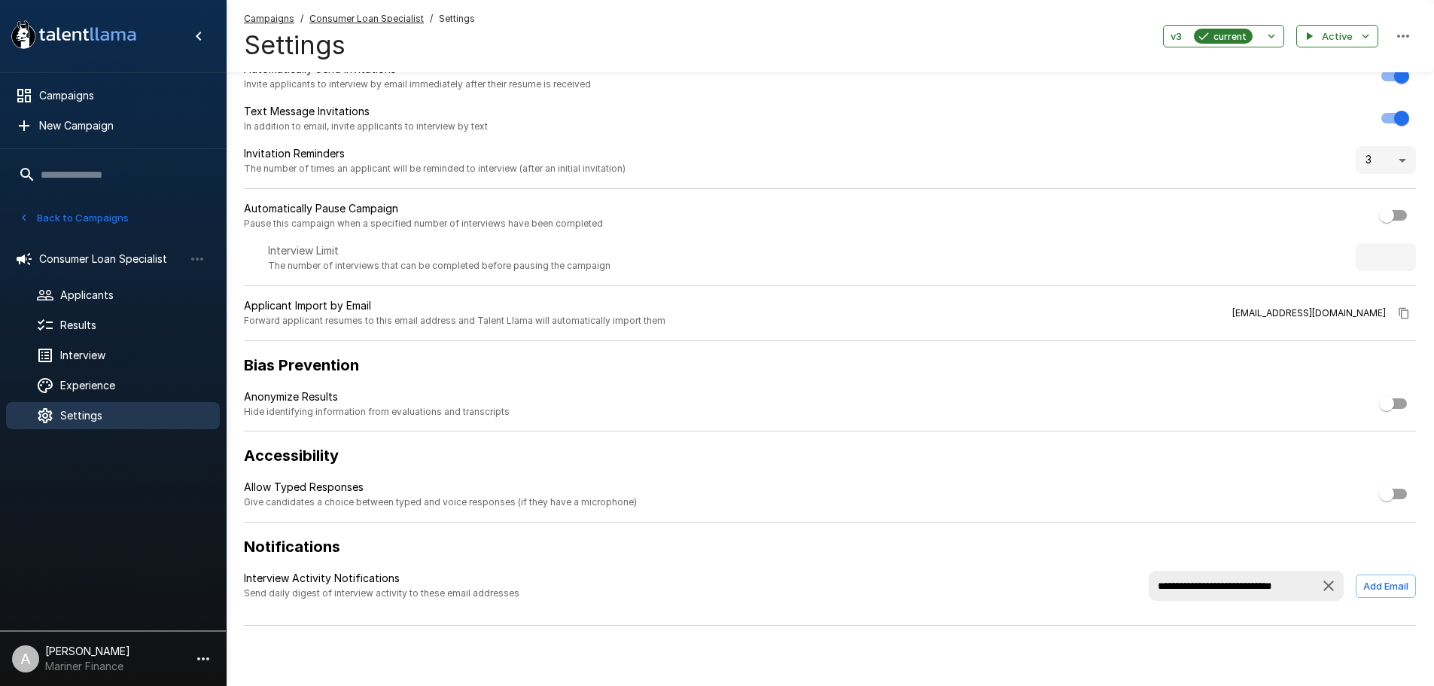
scroll to position [0, 26]
type input "**********"
click at [1373, 590] on button "Add Email" at bounding box center [1386, 585] width 60 height 23
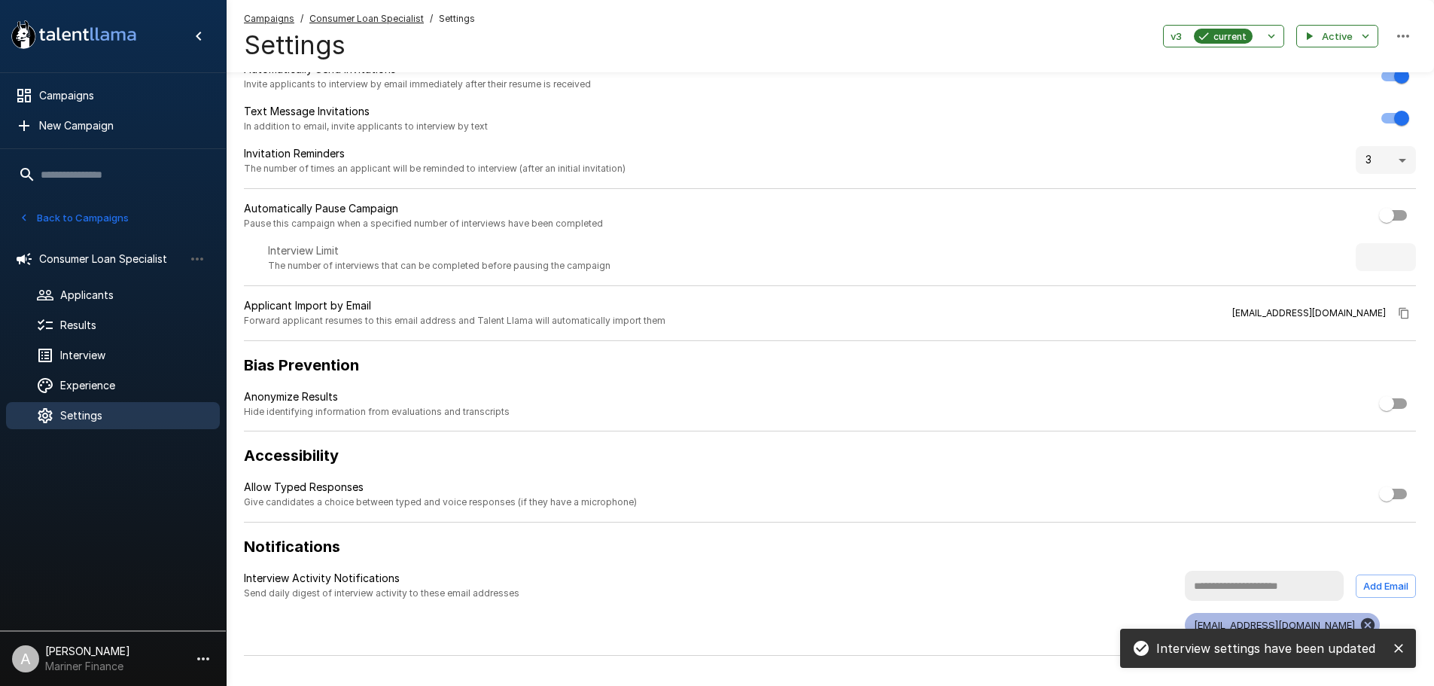
scroll to position [0, 0]
click at [53, 220] on button "Back to Campaigns" at bounding box center [73, 217] width 117 height 23
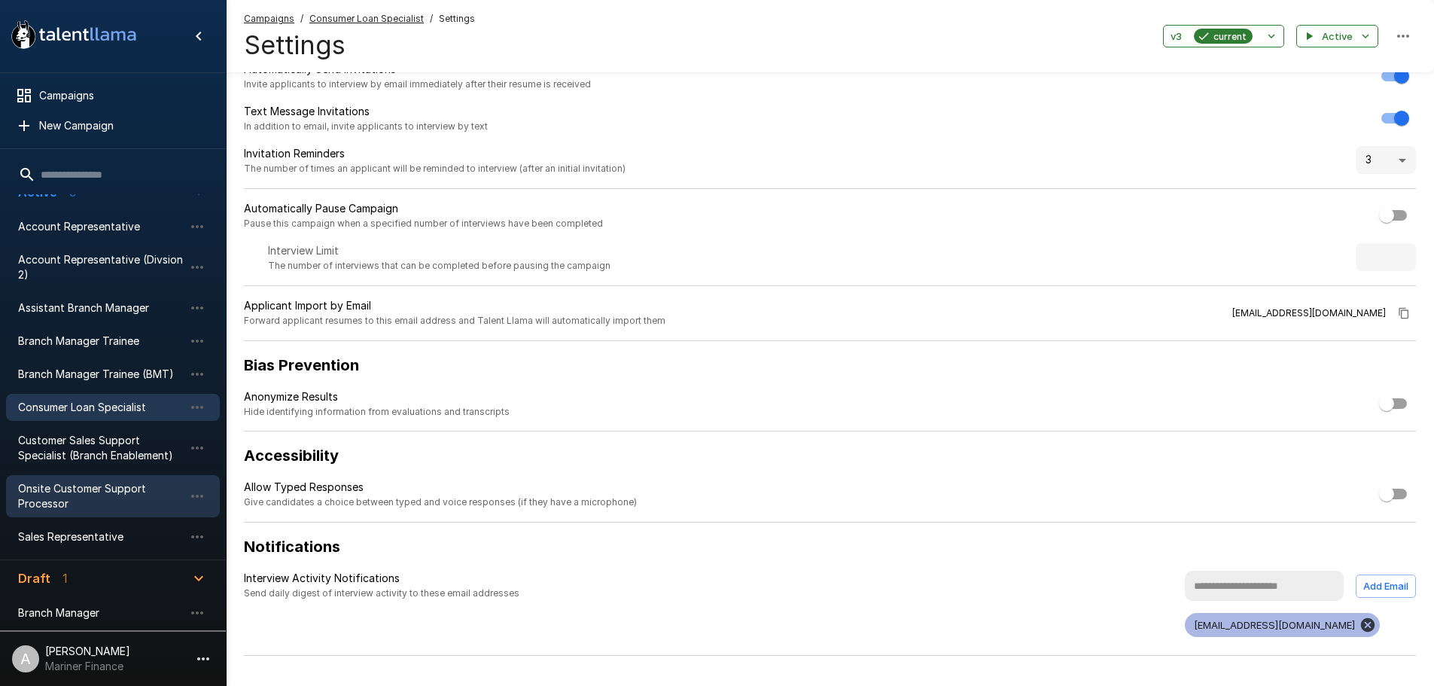
scroll to position [32, 0]
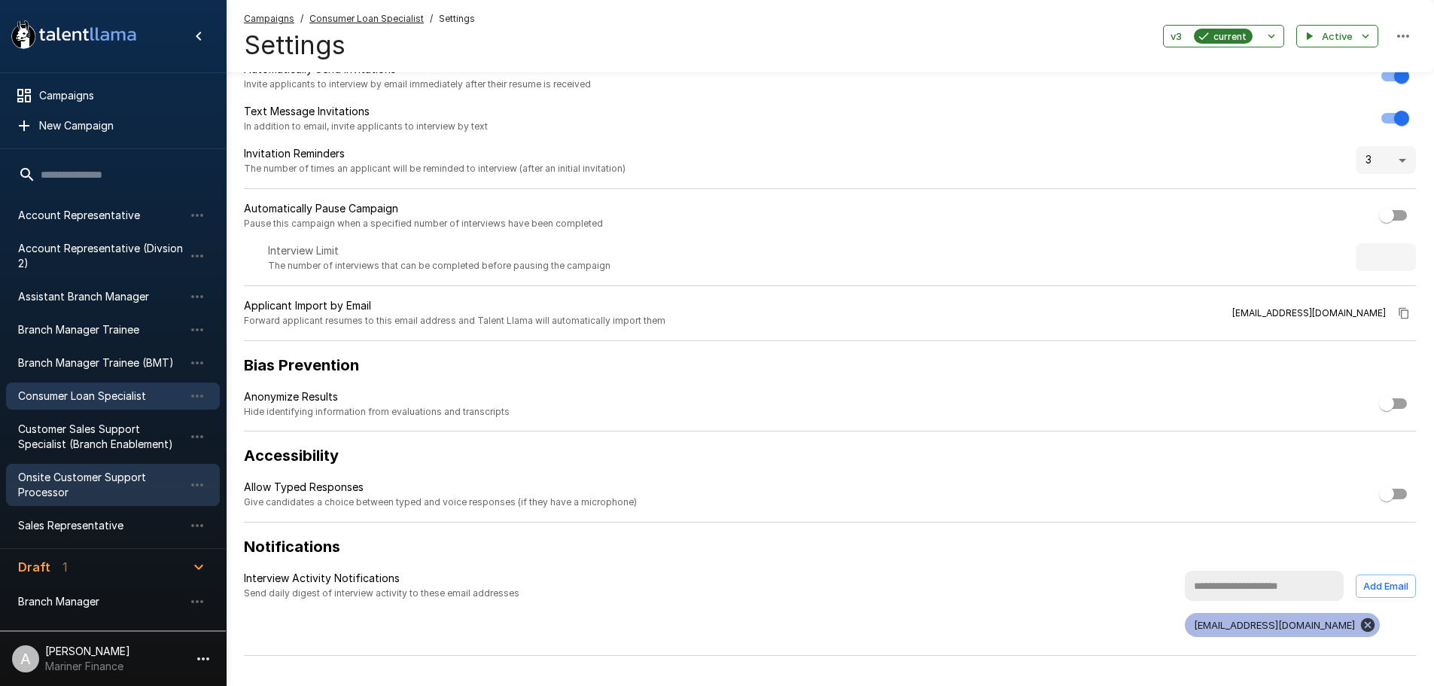
click at [85, 525] on span "Sales Representative" at bounding box center [101, 525] width 166 height 15
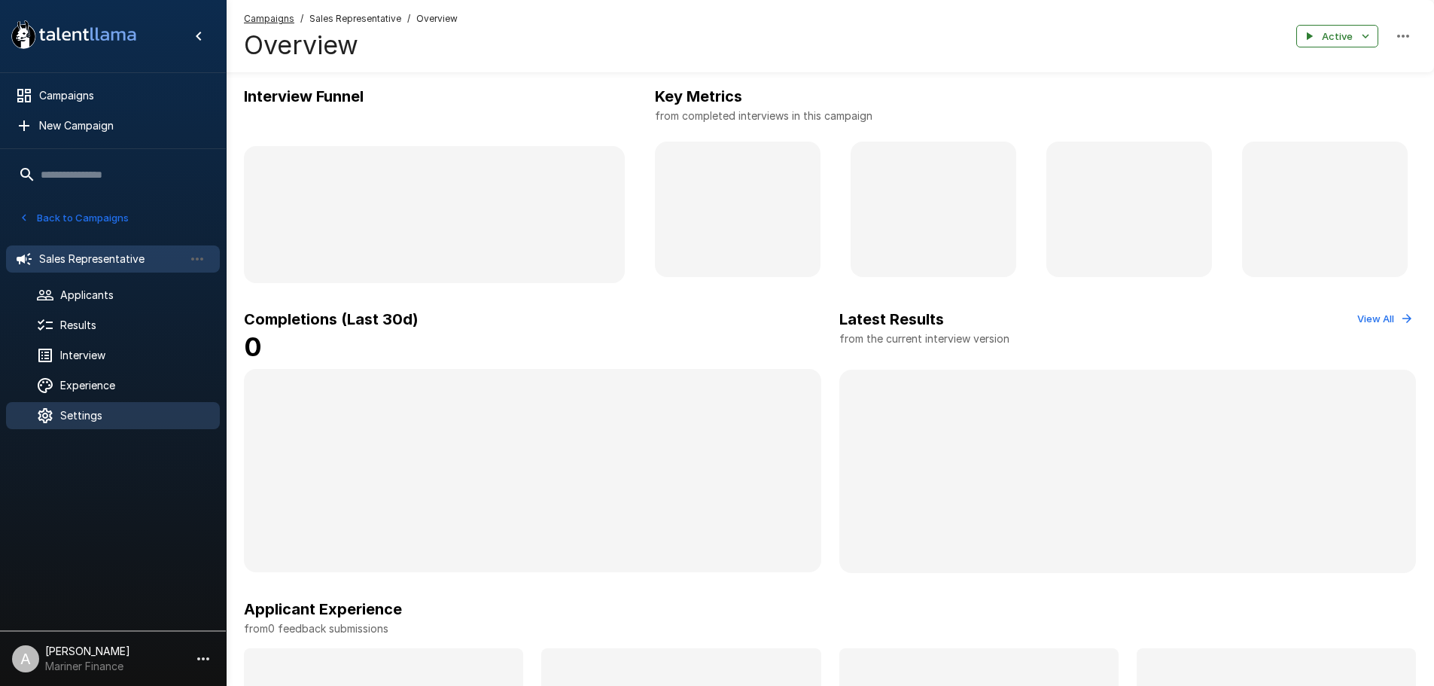
click at [99, 417] on span "Settings" at bounding box center [134, 415] width 148 height 15
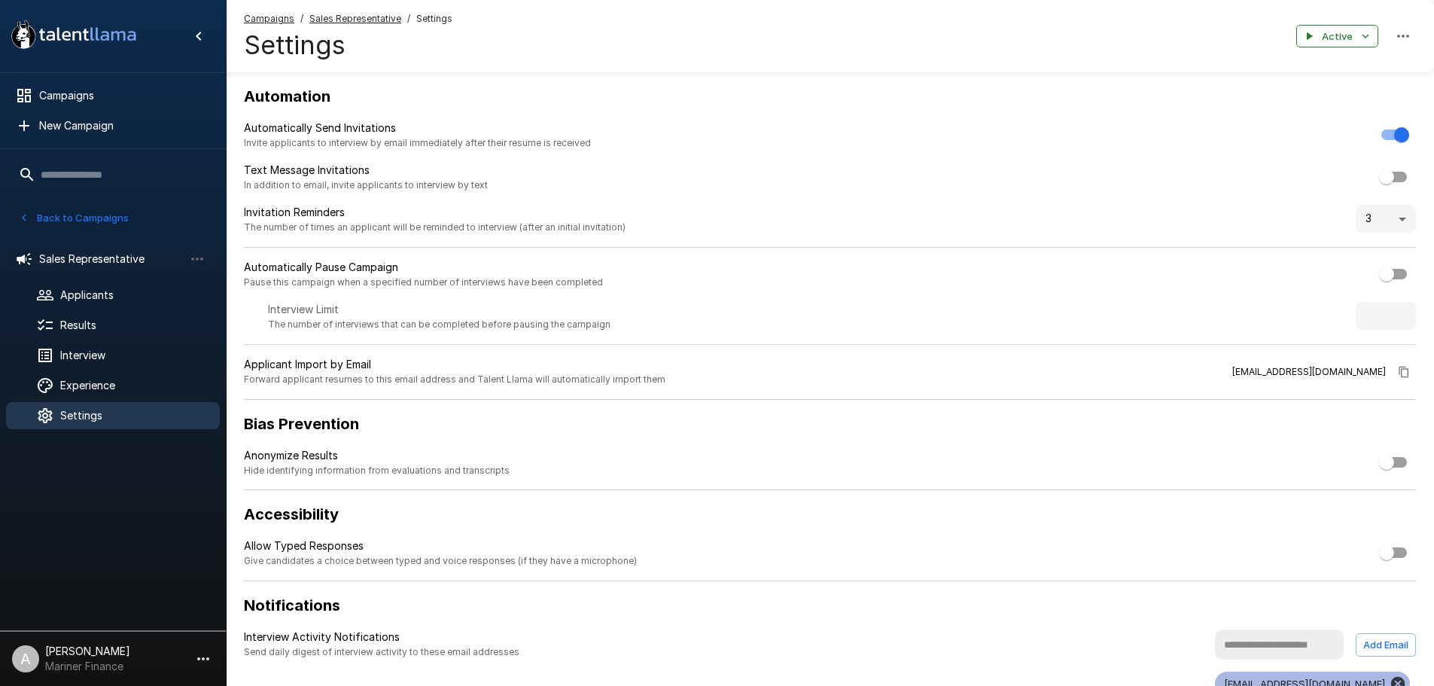
click at [82, 225] on button "Back to Campaigns" at bounding box center [73, 217] width 117 height 23
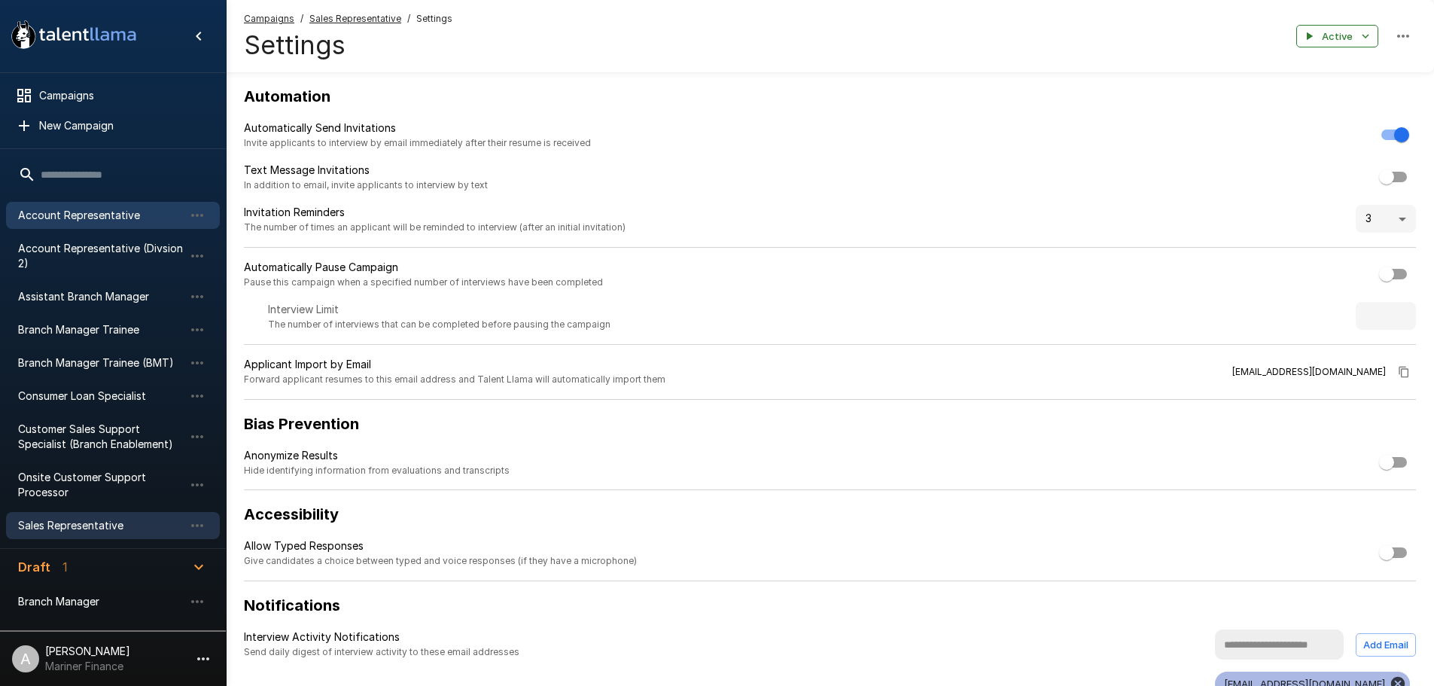
click at [47, 215] on span "Account Representative" at bounding box center [101, 215] width 166 height 15
